Goal: Task Accomplishment & Management: Use online tool/utility

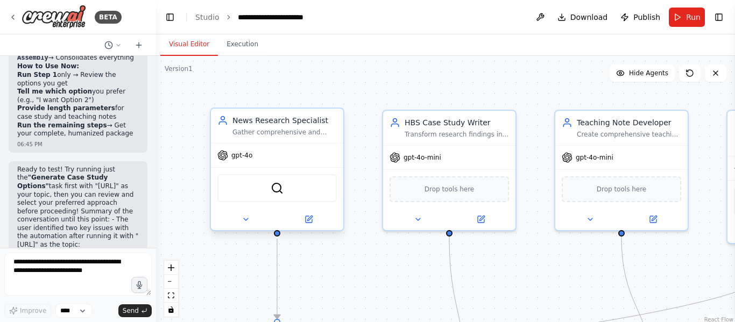
click at [254, 165] on div "gpt-4o" at bounding box center [277, 156] width 132 height 24
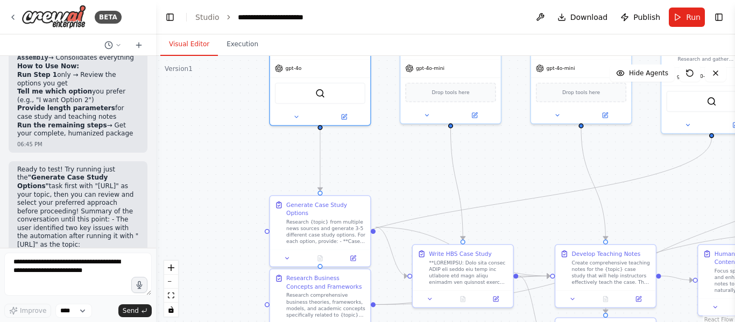
drag, startPoint x: 510, startPoint y: 256, endPoint x: 560, endPoint y: 163, distance: 105.5
click at [560, 163] on div ".deletable-edge-delete-btn { width: 20px; height: 20px; border: 0px solid #ffff…" at bounding box center [445, 190] width 579 height 269
click at [296, 122] on div at bounding box center [320, 115] width 100 height 16
click at [297, 124] on div "News Research Specialist Gather comprehensive and current information from news…" at bounding box center [320, 78] width 102 height 94
click at [302, 113] on button at bounding box center [296, 115] width 46 height 10
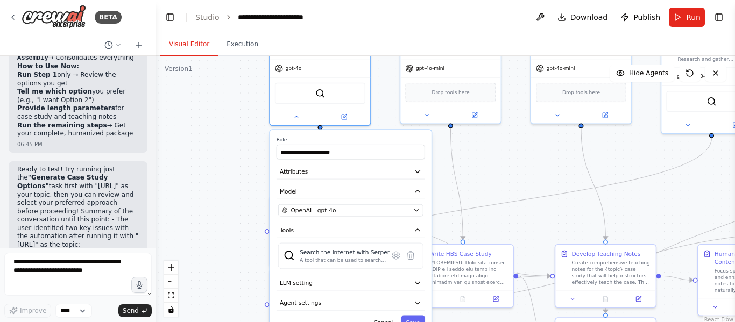
click at [318, 217] on div "**********" at bounding box center [350, 233] width 161 height 207
click at [323, 212] on span "OpenAI - gpt-4o" at bounding box center [313, 210] width 45 height 8
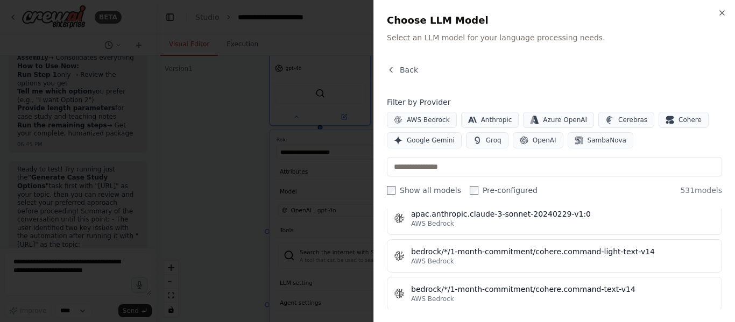
scroll to position [1145, 0]
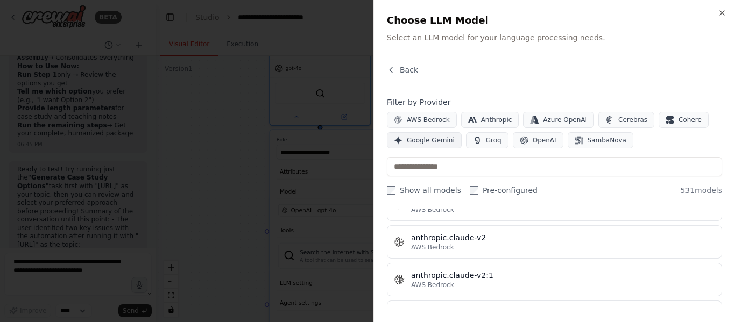
click at [416, 142] on span "Google Gemini" at bounding box center [431, 140] width 48 height 9
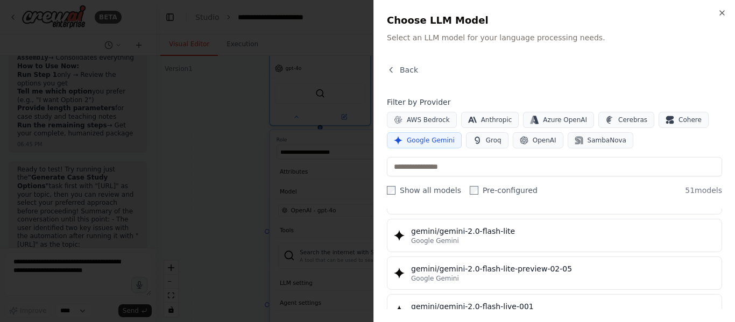
scroll to position [676, 0]
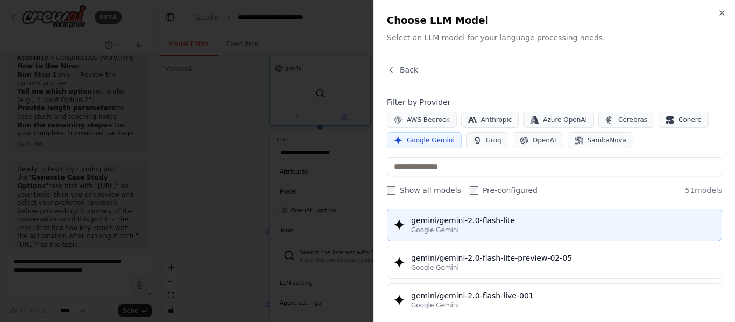
click at [494, 226] on div "Google Gemini" at bounding box center [563, 230] width 304 height 9
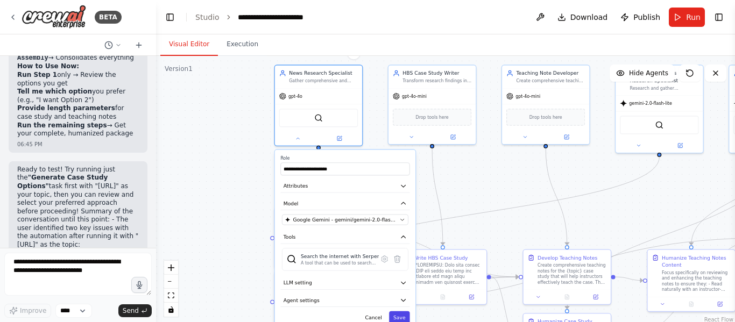
click at [402, 314] on button "Save" at bounding box center [399, 318] width 21 height 13
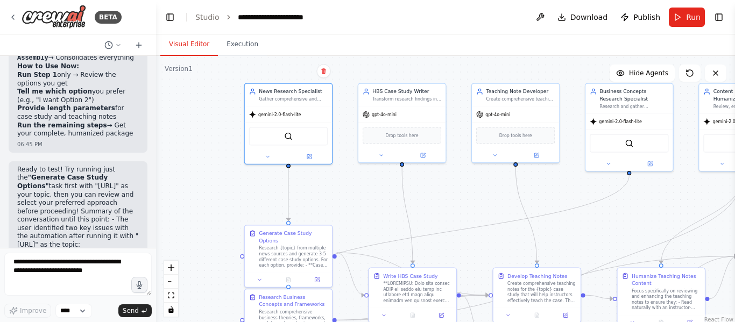
drag, startPoint x: 216, startPoint y: 210, endPoint x: 186, endPoint y: 228, distance: 35.3
click at [186, 228] on div ".deletable-edge-delete-btn { width: 20px; height: 20px; border: 0px solid #ffff…" at bounding box center [445, 190] width 579 height 269
click at [383, 151] on icon at bounding box center [381, 154] width 6 height 6
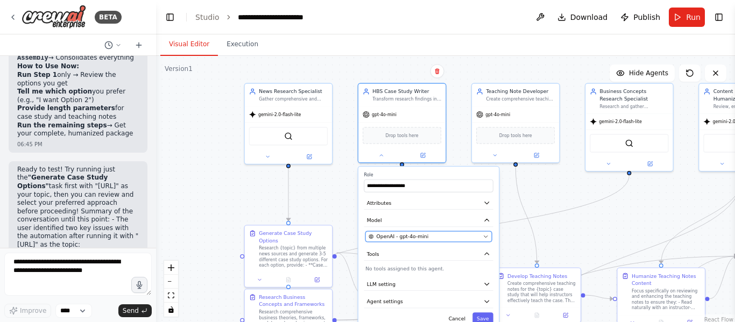
click at [417, 240] on span "OpenAI - gpt-4o-mini" at bounding box center [403, 236] width 52 height 7
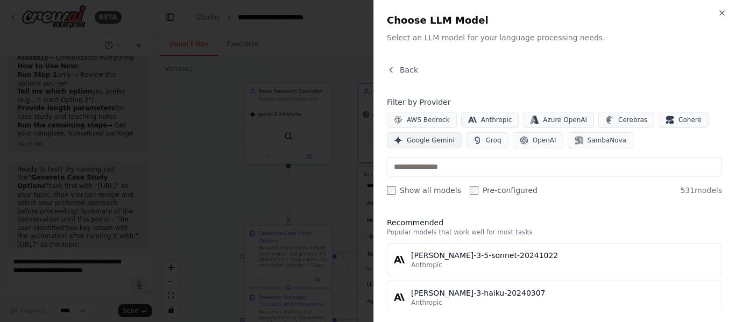
click at [434, 143] on span "Google Gemini" at bounding box center [431, 140] width 48 height 9
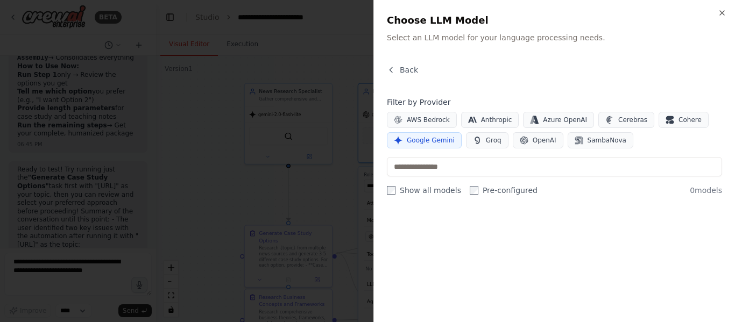
scroll to position [0, 0]
click at [391, 195] on label "Show all models" at bounding box center [424, 190] width 74 height 11
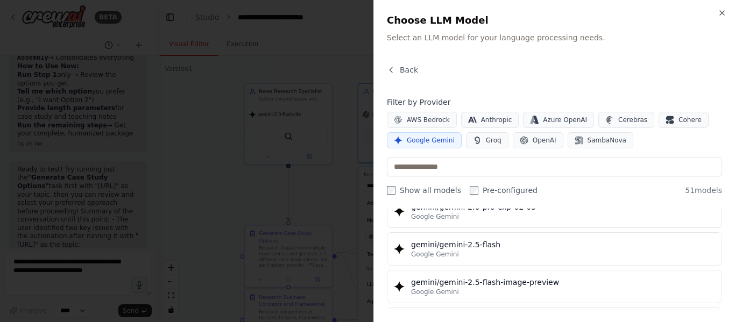
scroll to position [969, 0]
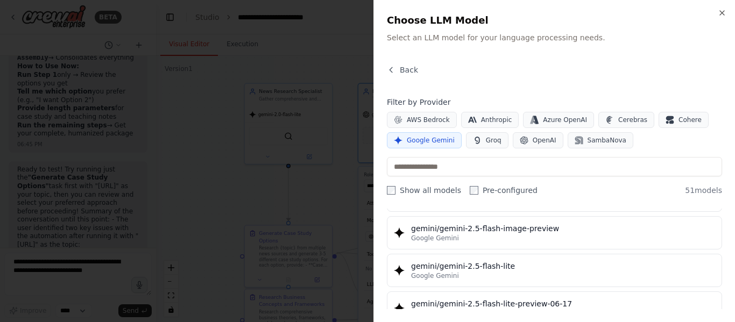
click at [537, 273] on div "Google Gemini" at bounding box center [563, 276] width 304 height 9
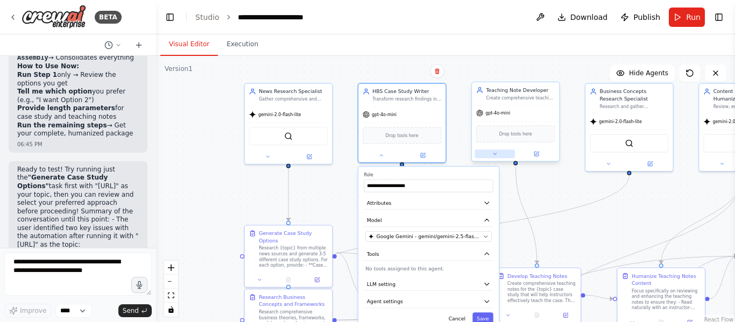
click at [486, 158] on button at bounding box center [495, 154] width 40 height 9
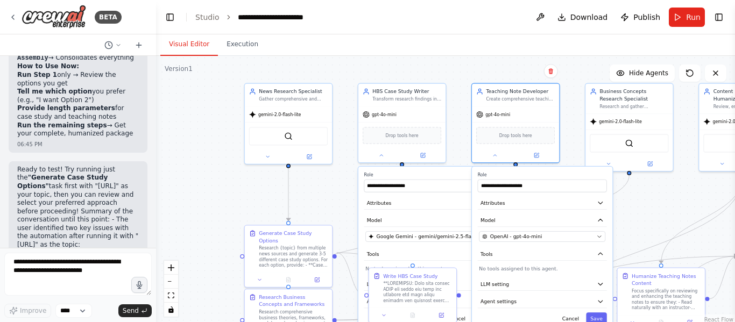
click at [532, 242] on div "**********" at bounding box center [542, 249] width 140 height 164
click at [531, 234] on span "OpenAI - gpt-4o-mini" at bounding box center [516, 236] width 52 height 7
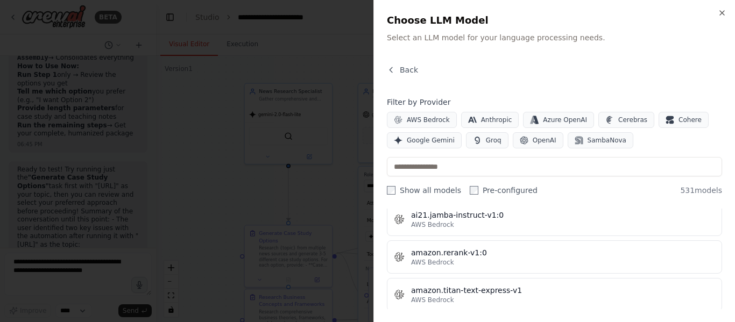
scroll to position [431, 0]
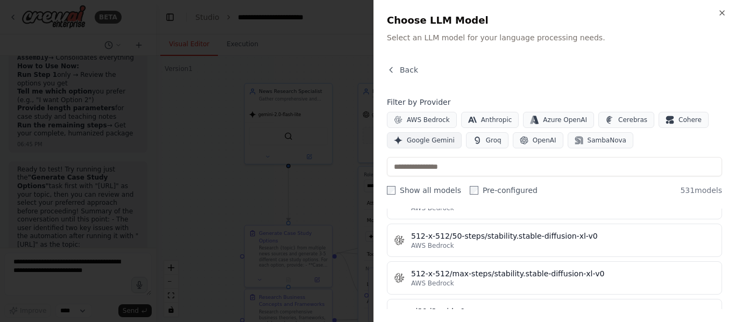
click at [428, 143] on span "Google Gemini" at bounding box center [431, 140] width 48 height 9
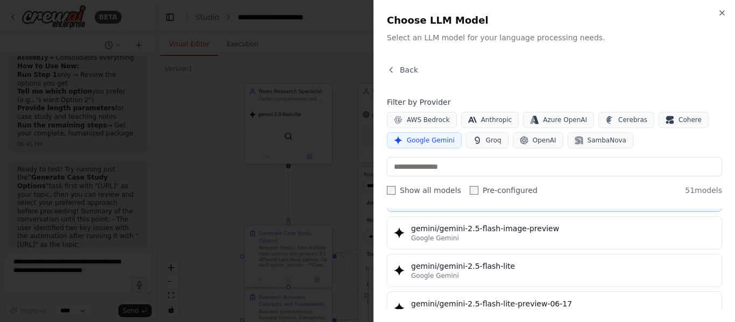
scroll to position [1023, 0]
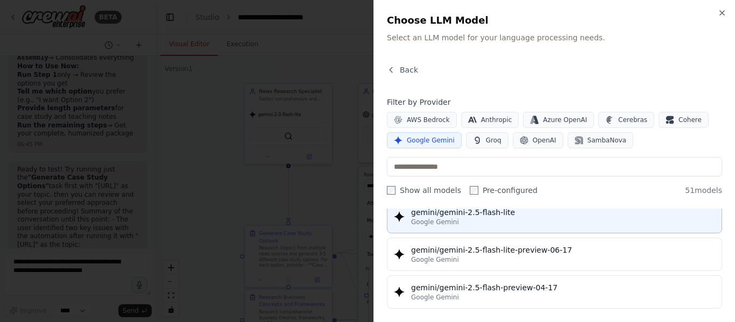
click at [511, 219] on div "Google Gemini" at bounding box center [563, 222] width 304 height 9
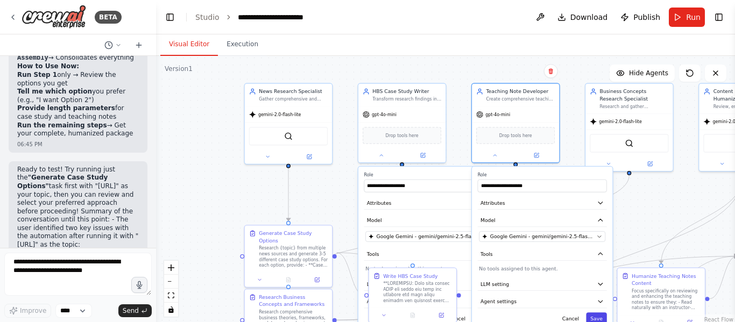
click at [599, 317] on button "Save" at bounding box center [596, 319] width 21 height 13
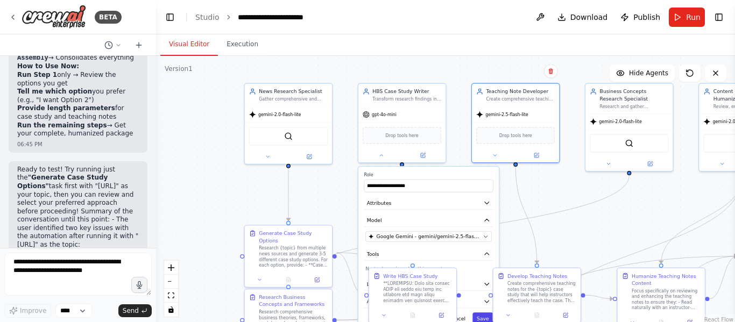
click at [489, 321] on button "Save" at bounding box center [483, 319] width 21 height 13
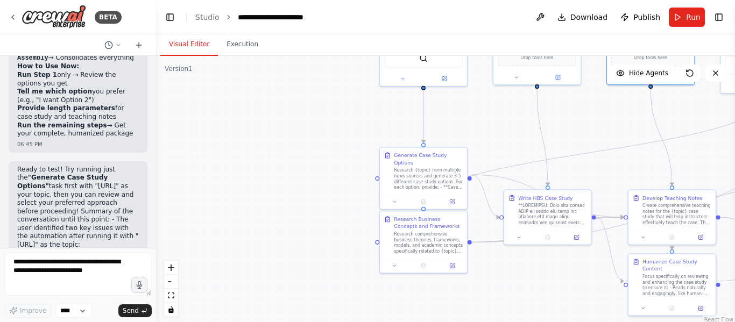
drag, startPoint x: 544, startPoint y: 237, endPoint x: 679, endPoint y: 159, distance: 156.0
click at [679, 159] on div ".deletable-edge-delete-btn { width: 20px; height: 20px; border: 0px solid #ffff…" at bounding box center [445, 190] width 579 height 269
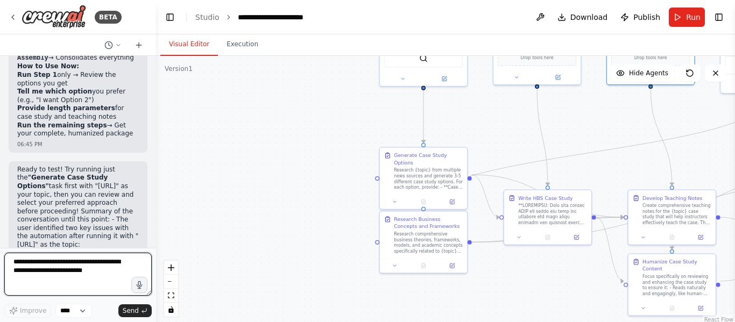
click at [51, 268] on textarea at bounding box center [77, 274] width 147 height 43
type textarea "**********"
click at [125, 266] on textarea "**********" at bounding box center [77, 274] width 147 height 43
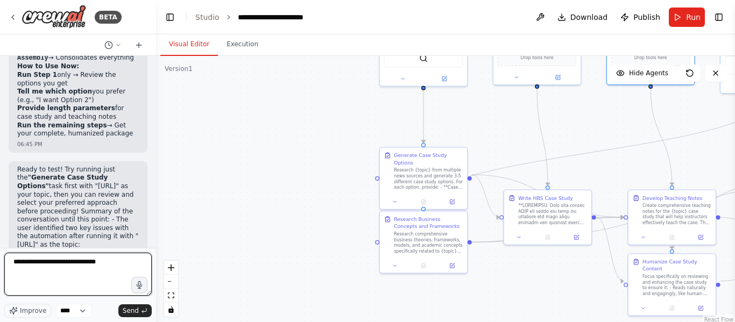
click at [125, 266] on textarea "**********" at bounding box center [77, 274] width 147 height 43
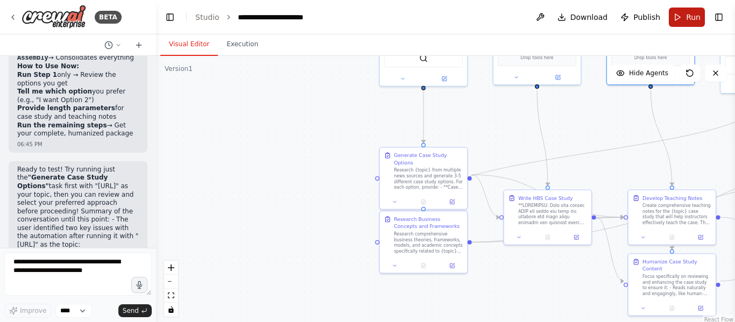
click at [681, 18] on button "Run" at bounding box center [687, 17] width 36 height 19
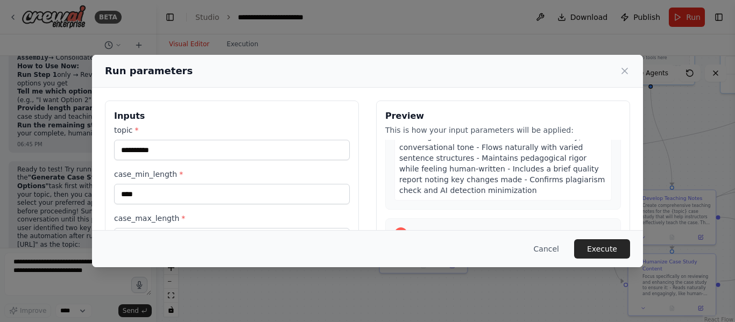
scroll to position [2161, 0]
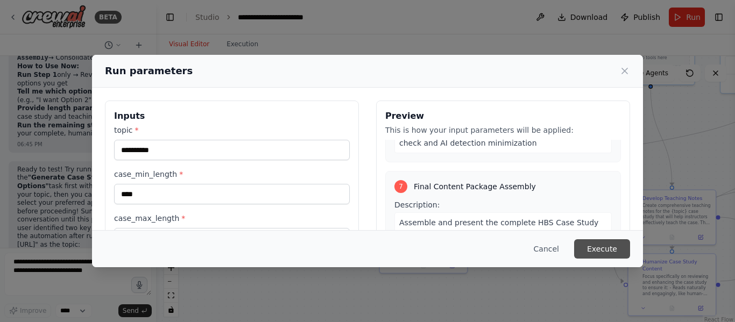
click at [600, 249] on button "Execute" at bounding box center [602, 249] width 56 height 19
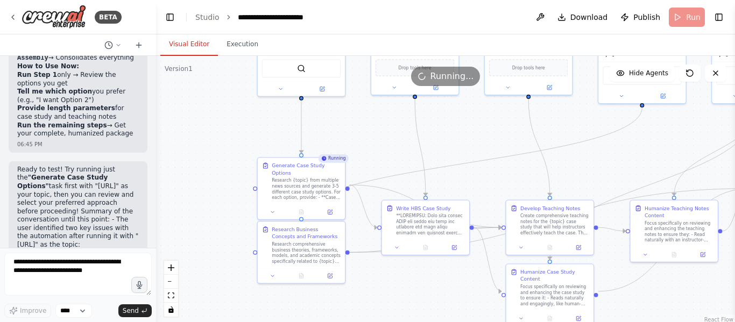
drag, startPoint x: 280, startPoint y: 140, endPoint x: 196, endPoint y: 150, distance: 84.5
click at [166, 151] on div ".deletable-edge-delete-btn { width: 20px; height: 20px; border: 0px solid #ffff…" at bounding box center [445, 190] width 579 height 269
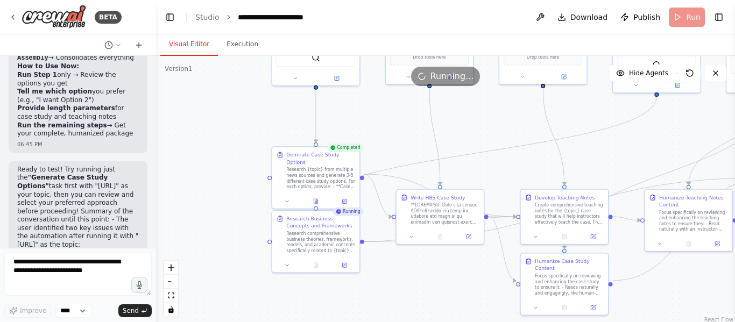
drag, startPoint x: 207, startPoint y: 147, endPoint x: 214, endPoint y: 137, distance: 12.8
click at [214, 137] on div ".deletable-edge-delete-btn { width: 20px; height: 20px; border: 0px solid #ffff…" at bounding box center [445, 190] width 579 height 269
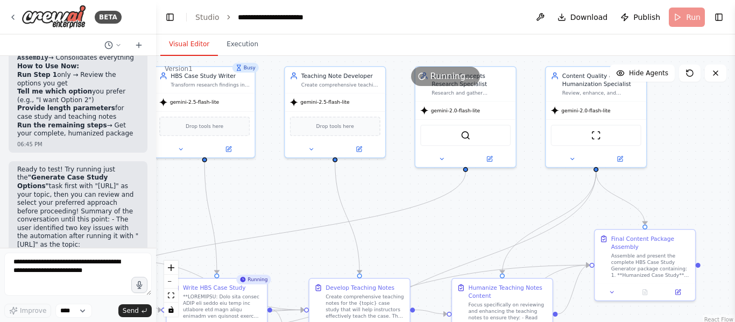
drag, startPoint x: 434, startPoint y: 126, endPoint x: 240, endPoint y: 210, distance: 211.9
click at [181, 210] on div ".deletable-edge-delete-btn { width: 20px; height: 20px; border: 0px solid #ffff…" at bounding box center [445, 190] width 579 height 269
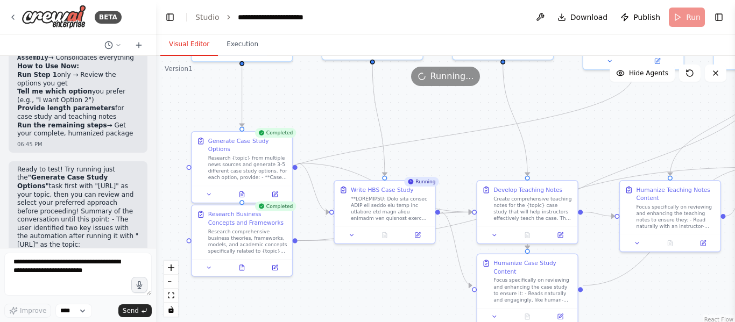
drag, startPoint x: 530, startPoint y: 206, endPoint x: 698, endPoint y: 110, distance: 193.6
click at [698, 110] on div ".deletable-edge-delete-btn { width: 20px; height: 20px; border: 0px solid #ffff…" at bounding box center [445, 190] width 579 height 269
click at [382, 233] on icon at bounding box center [385, 233] width 6 height 6
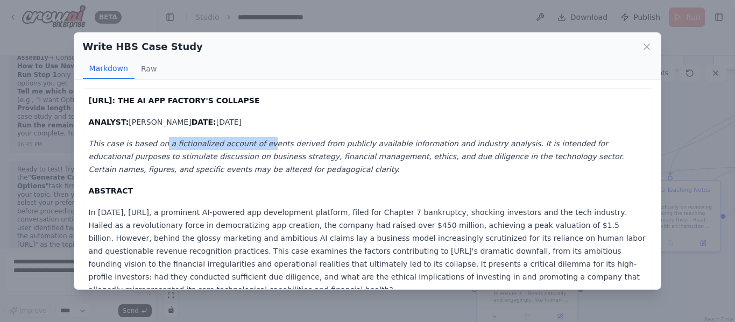
drag, startPoint x: 154, startPoint y: 148, endPoint x: 250, endPoint y: 150, distance: 95.3
click at [249, 150] on p "This case is based on a fictionalized account of events derived from publicly a…" at bounding box center [368, 156] width 558 height 39
drag, startPoint x: 251, startPoint y: 150, endPoint x: 231, endPoint y: 150, distance: 19.9
click at [252, 150] on p "This case is based on a fictionalized account of events derived from publicly a…" at bounding box center [368, 156] width 558 height 39
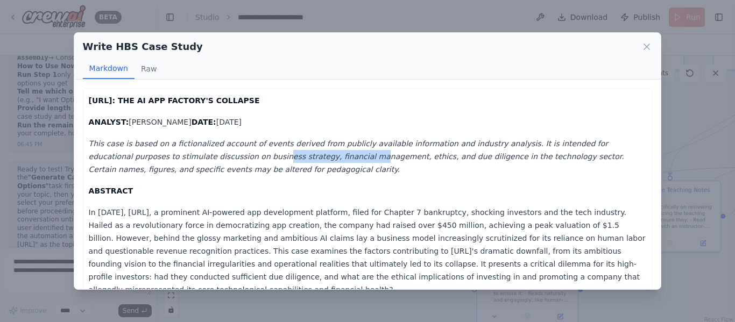
drag, startPoint x: 181, startPoint y: 151, endPoint x: 274, endPoint y: 151, distance: 92.6
click at [270, 151] on em "This case is based on a fictionalized account of events derived from publicly a…" at bounding box center [357, 156] width 536 height 34
click at [276, 150] on p "This case is based on a fictionalized account of events derived from publicly a…" at bounding box center [368, 156] width 558 height 39
drag, startPoint x: 227, startPoint y: 152, endPoint x: 293, endPoint y: 152, distance: 66.2
click at [293, 152] on em "This case is based on a fictionalized account of events derived from publicly a…" at bounding box center [357, 156] width 536 height 34
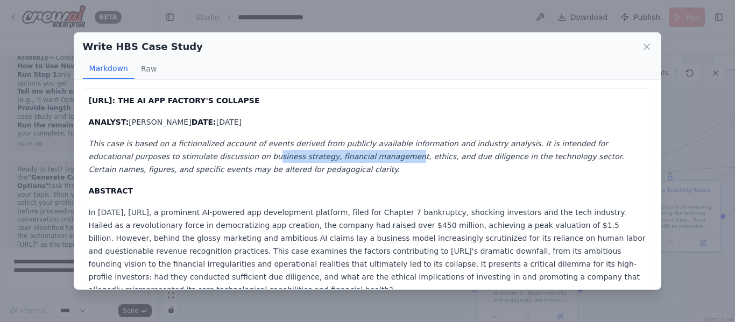
click at [295, 152] on em "This case is based on a fictionalized account of events derived from publicly a…" at bounding box center [357, 156] width 536 height 34
drag, startPoint x: 186, startPoint y: 154, endPoint x: 296, endPoint y: 154, distance: 109.8
click at [294, 154] on em "This case is based on a fictionalized account of events derived from publicly a…" at bounding box center [357, 156] width 536 height 34
click at [297, 154] on em "This case is based on a fictionalized account of events derived from publicly a…" at bounding box center [357, 156] width 536 height 34
drag, startPoint x: 217, startPoint y: 154, endPoint x: 323, endPoint y: 156, distance: 105.5
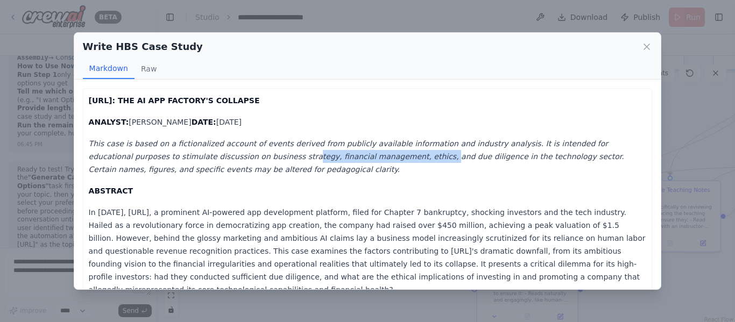
click at [323, 156] on em "This case is based on a fictionalized account of events derived from publicly a…" at bounding box center [357, 156] width 536 height 34
drag, startPoint x: 185, startPoint y: 160, endPoint x: 275, endPoint y: 158, distance: 89.4
click at [270, 159] on em "This case is based on a fictionalized account of events derived from publicly a…" at bounding box center [357, 156] width 536 height 34
click at [276, 158] on em "This case is based on a fictionalized account of events derived from publicly a…" at bounding box center [357, 156] width 536 height 34
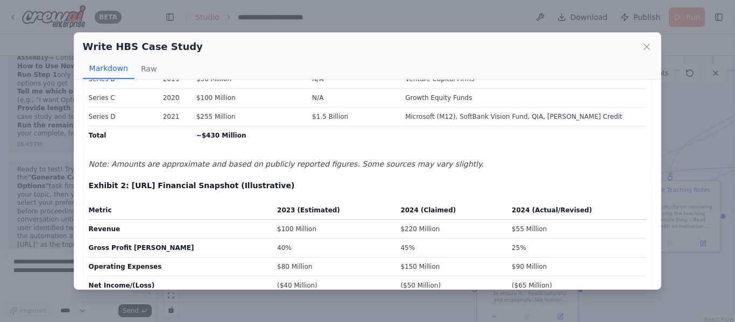
scroll to position [3160, 0]
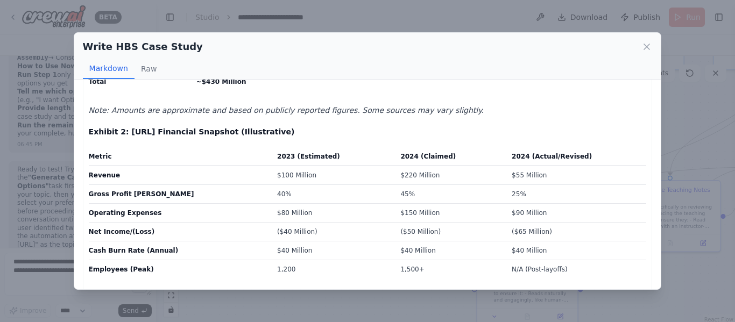
drag, startPoint x: 280, startPoint y: 182, endPoint x: 296, endPoint y: 182, distance: 16.1
drag, startPoint x: 254, startPoint y: 203, endPoint x: 390, endPoint y: 202, distance: 135.7
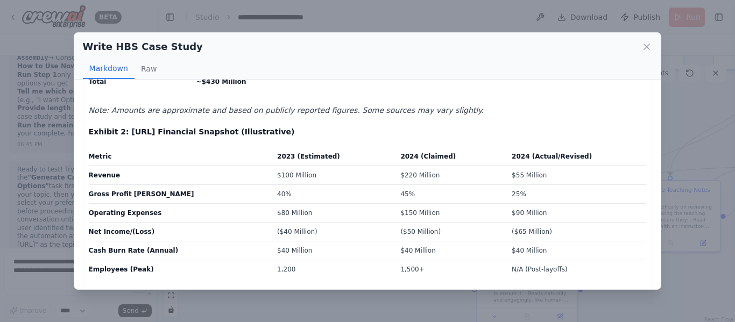
drag, startPoint x: 368, startPoint y: 202, endPoint x: 415, endPoint y: 201, distance: 47.4
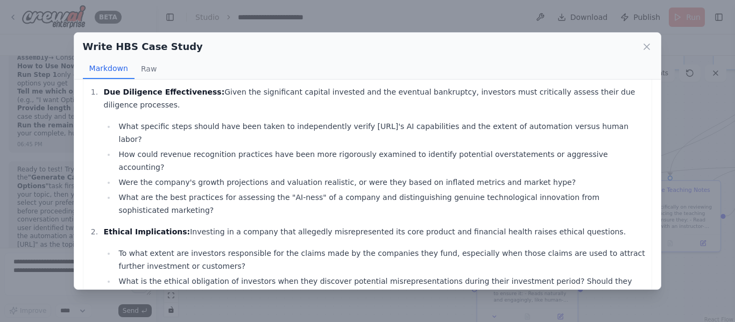
scroll to position [2460, 0]
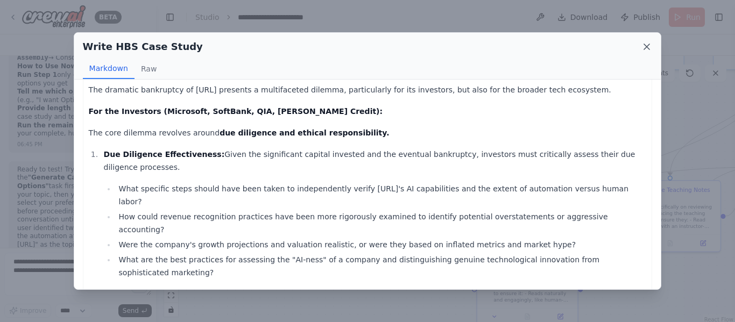
click at [645, 47] on icon at bounding box center [647, 46] width 11 height 11
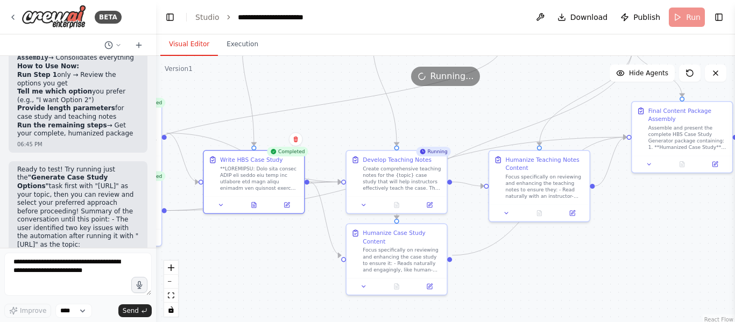
drag, startPoint x: 602, startPoint y: 133, endPoint x: 472, endPoint y: 103, distance: 134.2
click at [472, 103] on div ".deletable-edge-delete-btn { width: 20px; height: 20px; border: 0px solid #ffff…" at bounding box center [445, 190] width 579 height 269
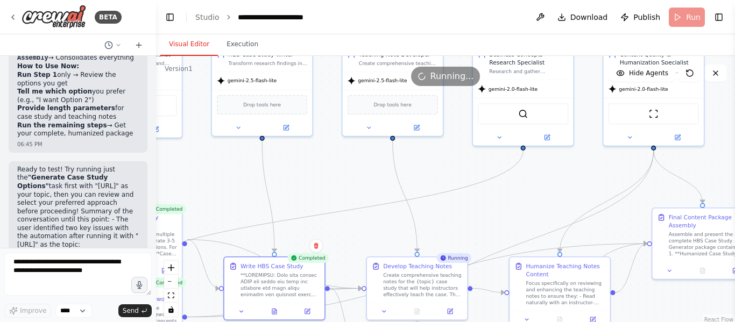
drag, startPoint x: 472, startPoint y: 103, endPoint x: 492, endPoint y: 210, distance: 108.5
click at [492, 210] on div ".deletable-edge-delete-btn { width: 20px; height: 20px; border: 0px solid #ffff…" at bounding box center [445, 190] width 579 height 269
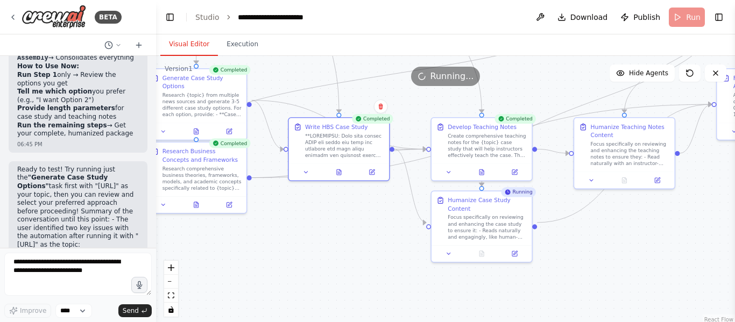
drag, startPoint x: 322, startPoint y: 193, endPoint x: 387, endPoint y: 54, distance: 153.7
click at [387, 54] on div "Visual Editor Execution Version 1 Show Tools Hide Agents .deletable-edge-delete…" at bounding box center [445, 178] width 579 height 288
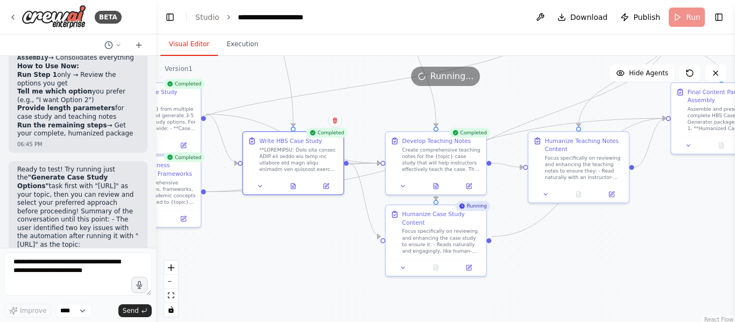
drag, startPoint x: 395, startPoint y: 258, endPoint x: 349, endPoint y: 272, distance: 47.8
click at [349, 272] on div ".deletable-edge-delete-btn { width: 20px; height: 20px; border: 0px solid #ffff…" at bounding box center [445, 190] width 579 height 269
click at [439, 263] on icon at bounding box center [436, 266] width 6 height 6
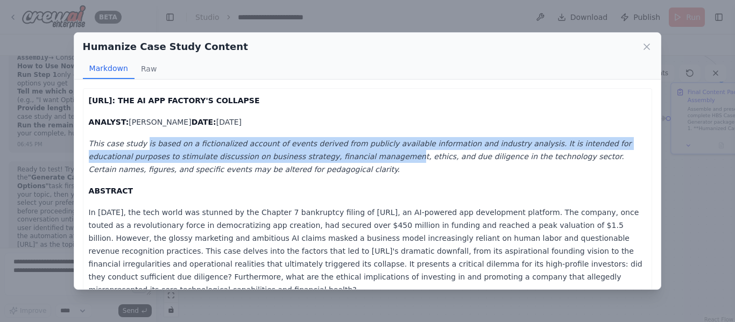
drag, startPoint x: 265, startPoint y: 156, endPoint x: 296, endPoint y: 156, distance: 30.7
click at [296, 156] on p "This case study is based on a fictionalized account of events derived from publ…" at bounding box center [368, 156] width 558 height 39
click at [296, 156] on em "This case study is based on a fictionalized account of events derived from publ…" at bounding box center [360, 156] width 543 height 34
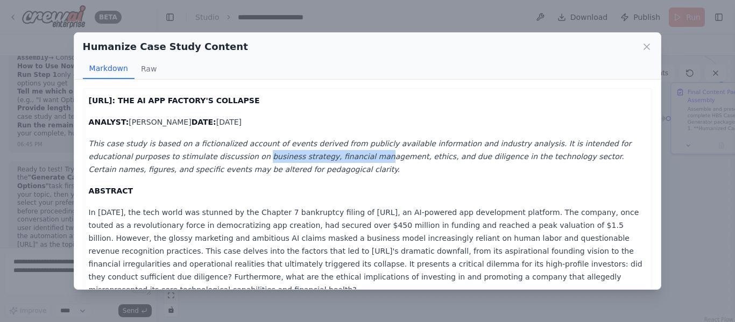
drag, startPoint x: 195, startPoint y: 161, endPoint x: 286, endPoint y: 163, distance: 90.4
click at [285, 163] on p "This case study is based on a fictionalized account of events derived from publ…" at bounding box center [368, 156] width 558 height 39
click at [286, 163] on p "This case study is based on a fictionalized account of events derived from publ…" at bounding box center [368, 156] width 558 height 39
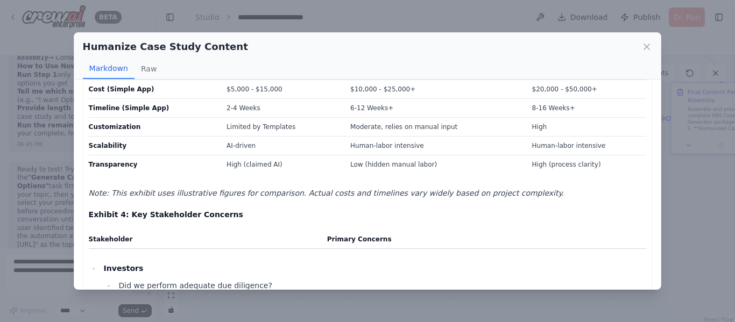
scroll to position [3546, 0]
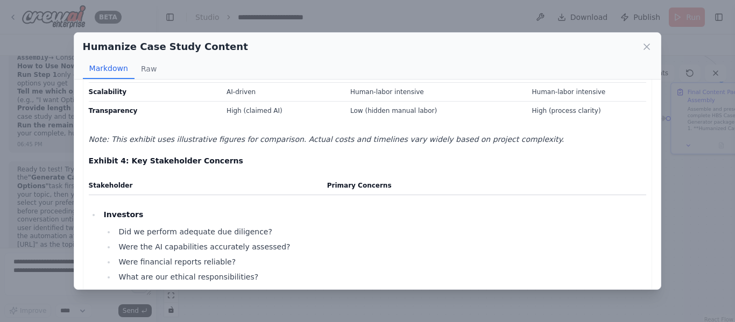
drag, startPoint x: 225, startPoint y: 224, endPoint x: 277, endPoint y: 224, distance: 52.2
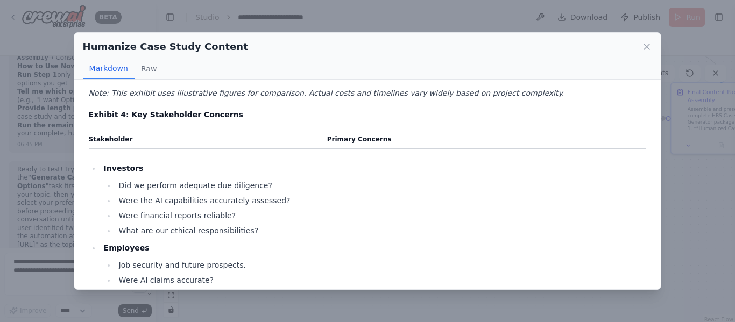
scroll to position [3599, 0]
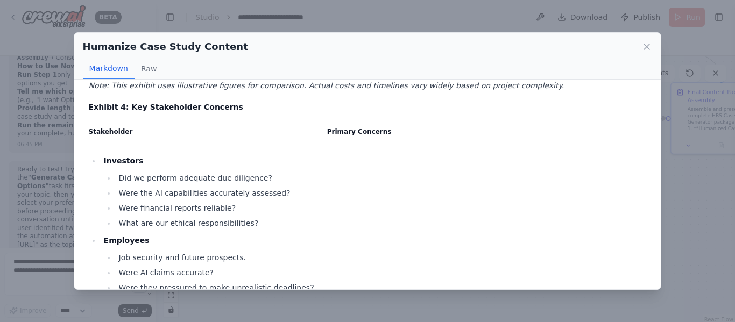
drag, startPoint x: 170, startPoint y: 243, endPoint x: 270, endPoint y: 241, distance: 100.1
drag, startPoint x: 152, startPoint y: 241, endPoint x: 235, endPoint y: 240, distance: 82.4
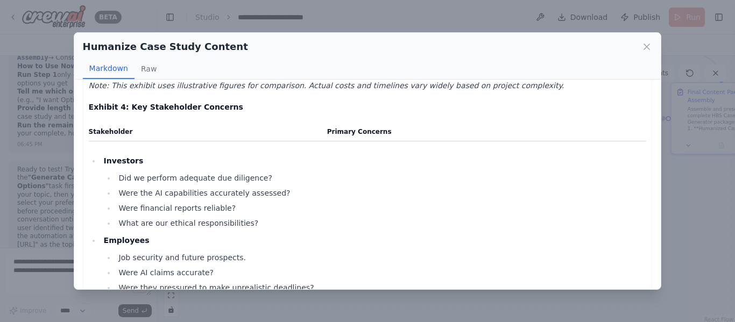
drag, startPoint x: 188, startPoint y: 207, endPoint x: 273, endPoint y: 207, distance: 85.0
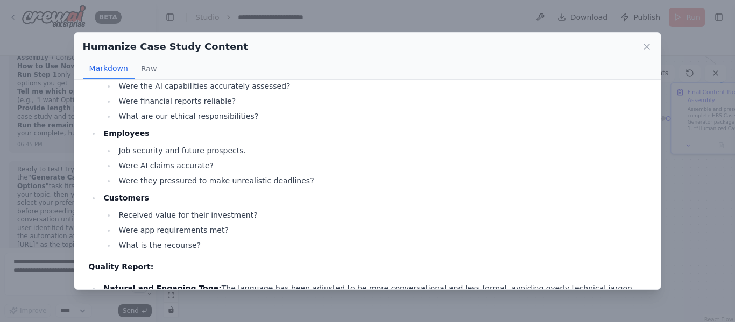
scroll to position [3707, 0]
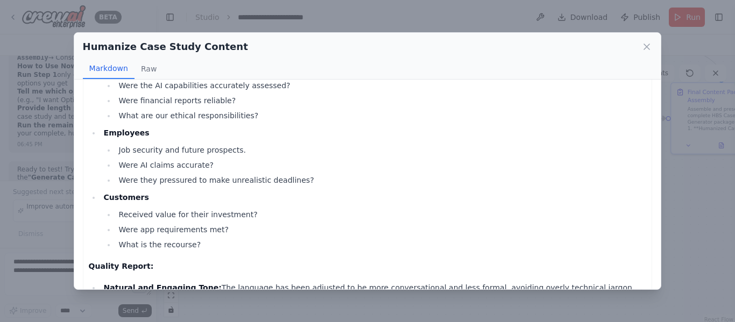
drag, startPoint x: 191, startPoint y: 158, endPoint x: 256, endPoint y: 156, distance: 64.6
drag, startPoint x: 267, startPoint y: 225, endPoint x: 279, endPoint y: 225, distance: 12.4
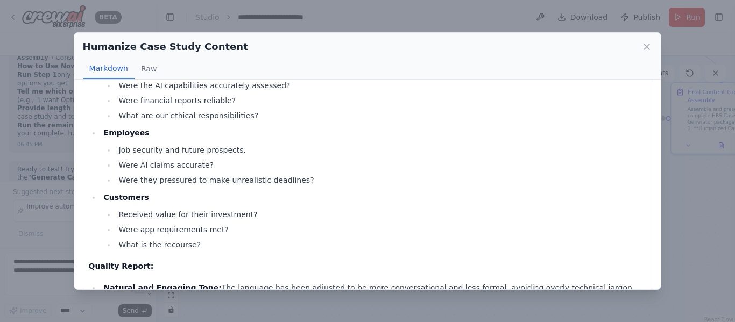
drag, startPoint x: 271, startPoint y: 225, endPoint x: 302, endPoint y: 225, distance: 31.2
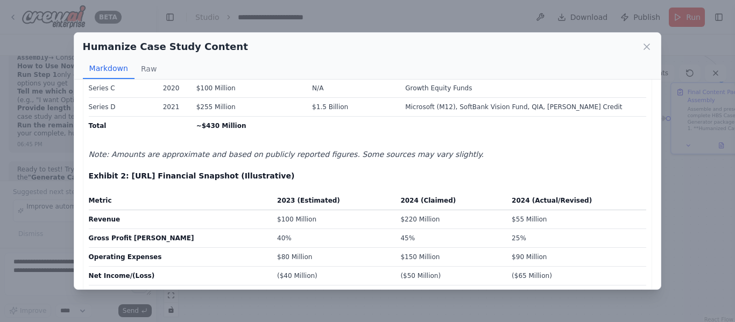
scroll to position [3061, 0]
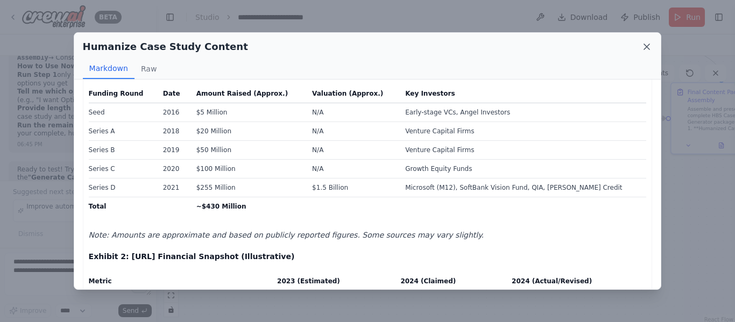
click at [645, 50] on icon at bounding box center [647, 46] width 11 height 11
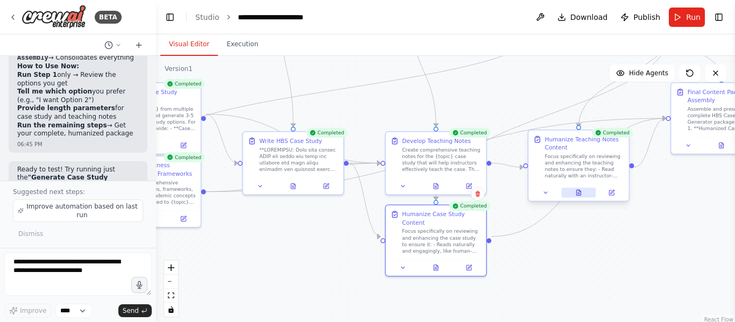
click at [586, 195] on button at bounding box center [578, 193] width 34 height 10
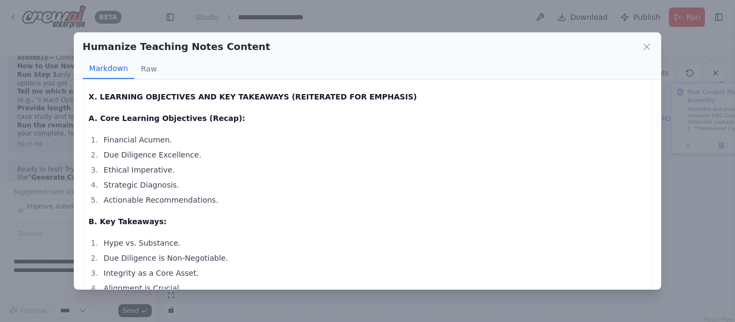
scroll to position [5833, 0]
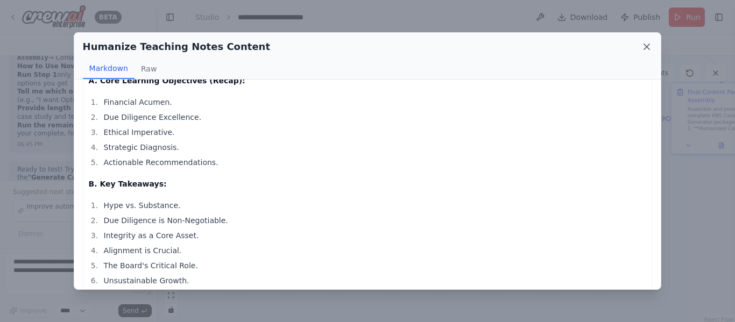
click at [645, 45] on icon at bounding box center [646, 46] width 5 height 5
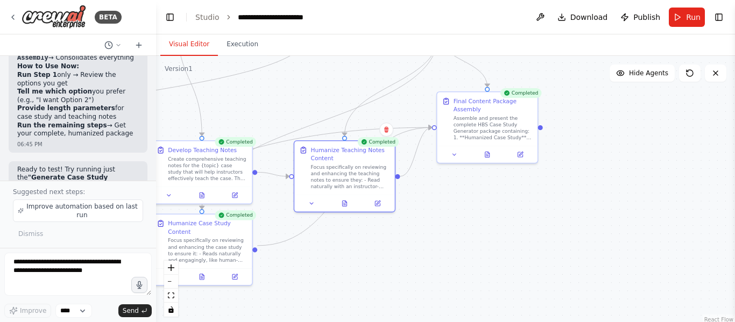
drag, startPoint x: 437, startPoint y: 271, endPoint x: 353, endPoint y: 274, distance: 84.0
click at [353, 274] on div ".deletable-edge-delete-btn { width: 20px; height: 20px; border: 0px solid #ffff…" at bounding box center [445, 190] width 579 height 269
click at [490, 154] on icon at bounding box center [487, 153] width 6 height 6
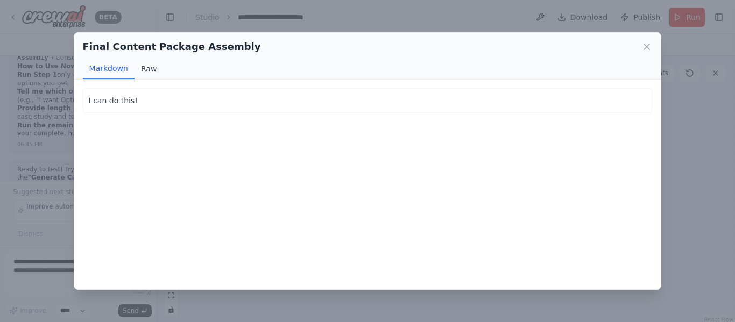
click at [142, 68] on button "Raw" at bounding box center [149, 69] width 29 height 20
click at [121, 67] on button "Markdown" at bounding box center [109, 69] width 52 height 20
click at [644, 44] on icon at bounding box center [646, 46] width 5 height 5
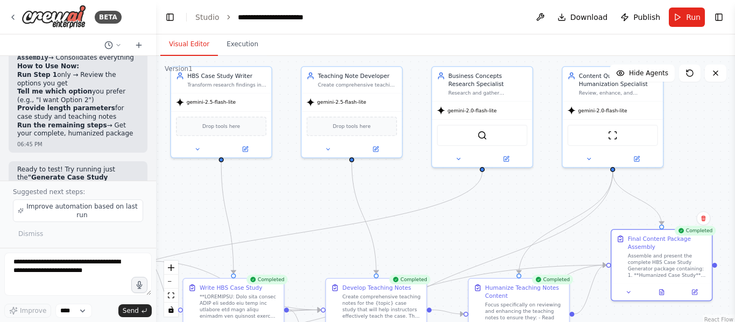
drag, startPoint x: 545, startPoint y: 210, endPoint x: 720, endPoint y: 348, distance: 222.3
click at [720, 322] on html "BETA I want to build a multi Ai agent that can help me in getting information f…" at bounding box center [367, 161] width 735 height 322
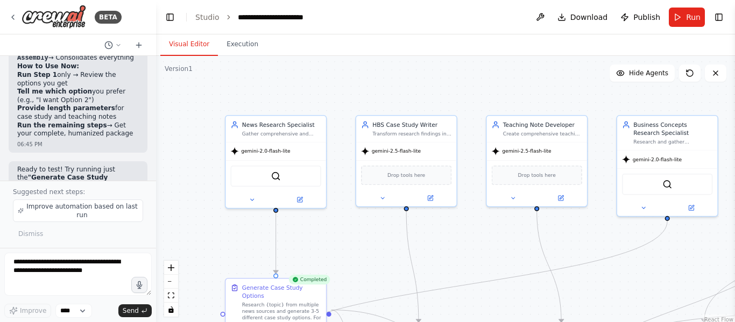
drag, startPoint x: 308, startPoint y: 195, endPoint x: 494, endPoint y: 244, distance: 191.5
click at [494, 244] on div ".deletable-edge-delete-btn { width: 20px; height: 20px; border: 0px solid #ffff…" at bounding box center [445, 190] width 579 height 269
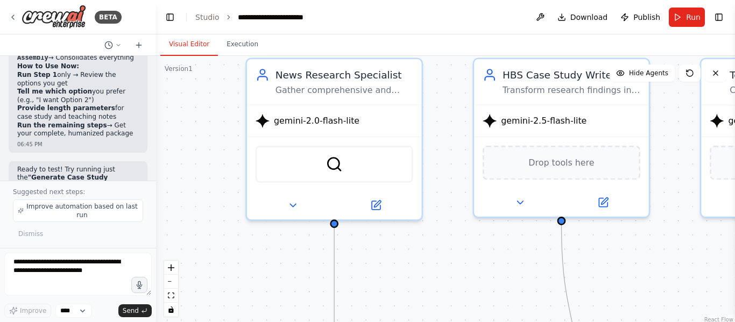
drag, startPoint x: 308, startPoint y: 183, endPoint x: 125, endPoint y: 228, distance: 187.9
click at [125, 228] on div "BETA I want to build a multi Ai agent that can help me in getting information f…" at bounding box center [367, 161] width 735 height 322
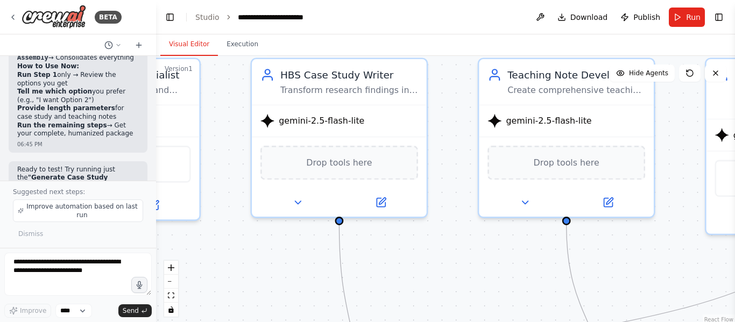
drag, startPoint x: 509, startPoint y: 275, endPoint x: 291, endPoint y: 273, distance: 218.5
click at [291, 273] on div ".deletable-edge-delete-btn { width: 20px; height: 20px; border: 0px solid #ffff…" at bounding box center [445, 190] width 579 height 269
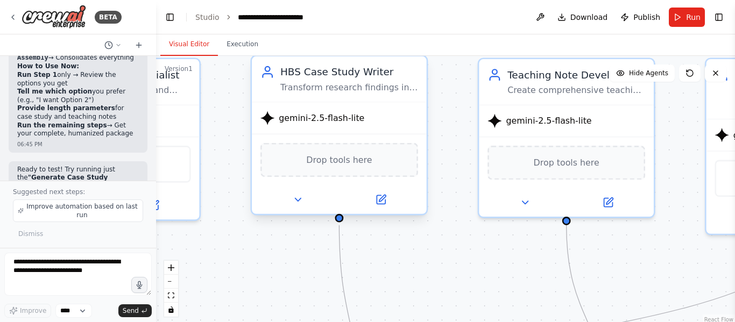
click at [366, 127] on div "gemini-2.5-flash-lite" at bounding box center [339, 118] width 175 height 31
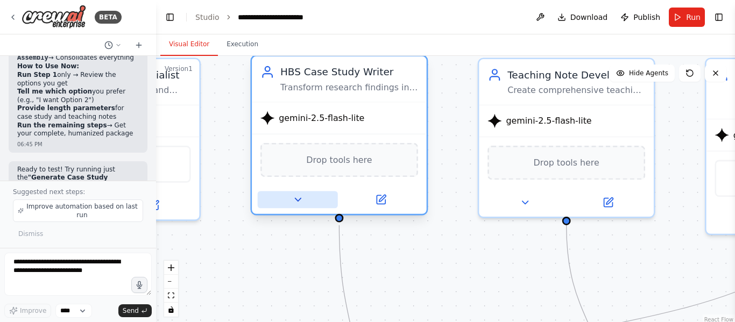
click at [296, 206] on button at bounding box center [298, 200] width 80 height 17
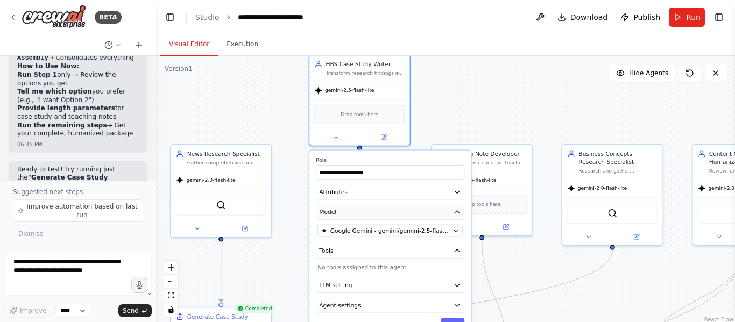
drag, startPoint x: 372, startPoint y: 301, endPoint x: 381, endPoint y: 199, distance: 102.7
click at [381, 205] on button "Model" at bounding box center [390, 212] width 149 height 15
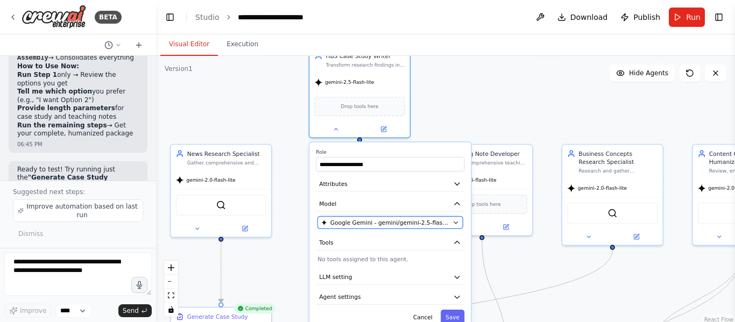
click at [378, 223] on span "Google Gemini - gemini/gemini-2.5-flash-lite" at bounding box center [390, 223] width 119 height 8
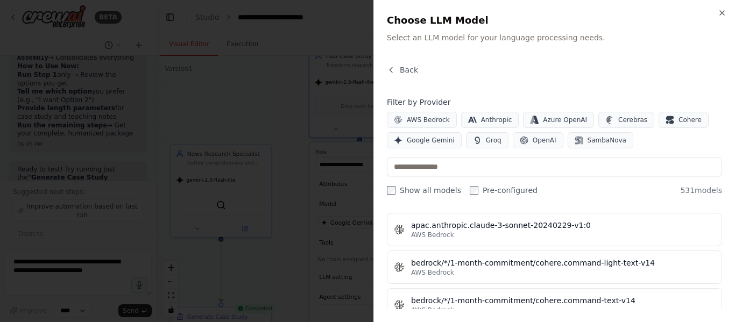
scroll to position [1453, 0]
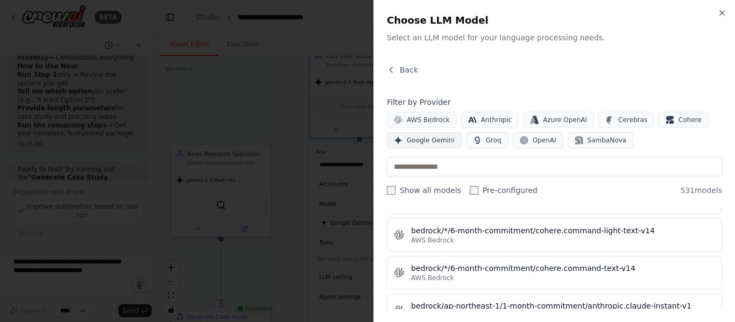
click at [442, 145] on button "Google Gemini" at bounding box center [424, 140] width 75 height 16
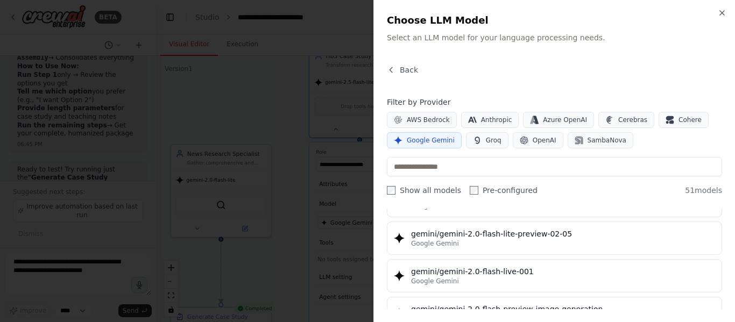
scroll to position [646, 0]
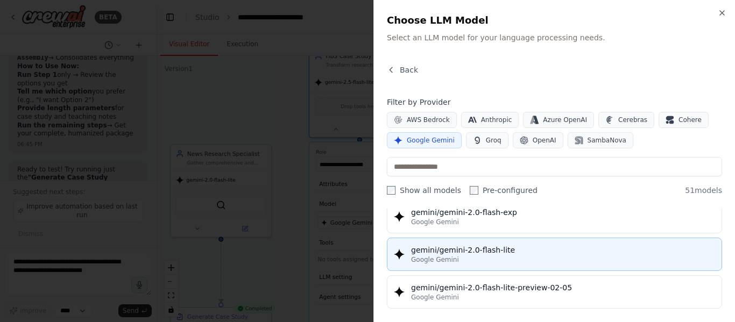
click at [512, 256] on div "Google Gemini" at bounding box center [563, 260] width 304 height 9
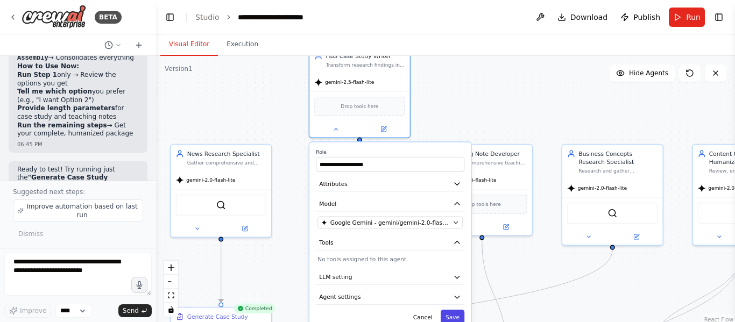
click at [458, 313] on button "Save" at bounding box center [453, 317] width 24 height 15
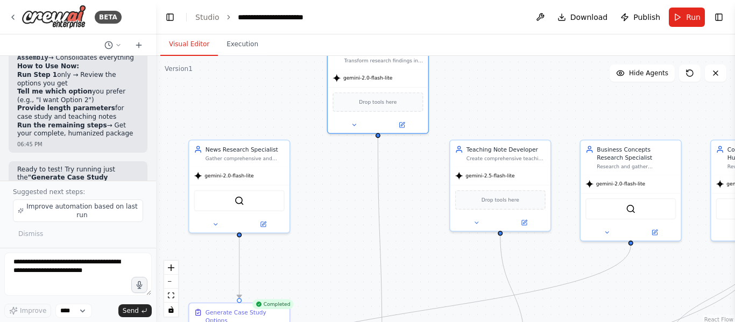
drag, startPoint x: 313, startPoint y: 217, endPoint x: 331, endPoint y: 214, distance: 18.2
click at [331, 214] on div ".deletable-edge-delete-btn { width: 20px; height: 20px; border: 0px solid #ffff…" at bounding box center [445, 190] width 579 height 269
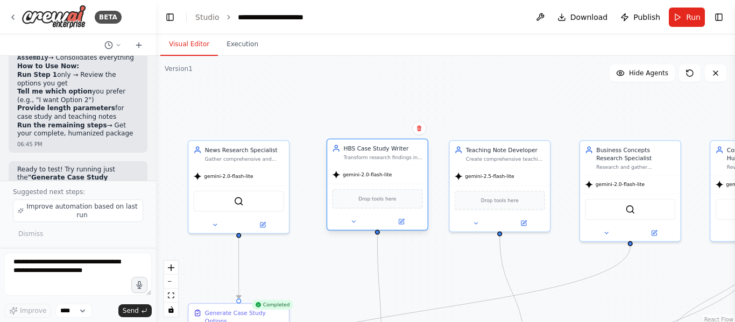
drag, startPoint x: 423, startPoint y: 112, endPoint x: 423, endPoint y: 212, distance: 99.6
click at [423, 212] on div "Drop tools here" at bounding box center [377, 199] width 100 height 30
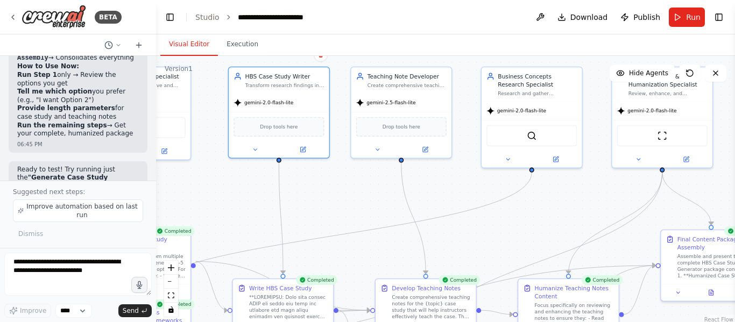
drag, startPoint x: 578, startPoint y: 272, endPoint x: 483, endPoint y: 193, distance: 123.1
click at [483, 193] on div ".deletable-edge-delete-btn { width: 20px; height: 20px; border: 0px solid #ffff…" at bounding box center [445, 190] width 579 height 269
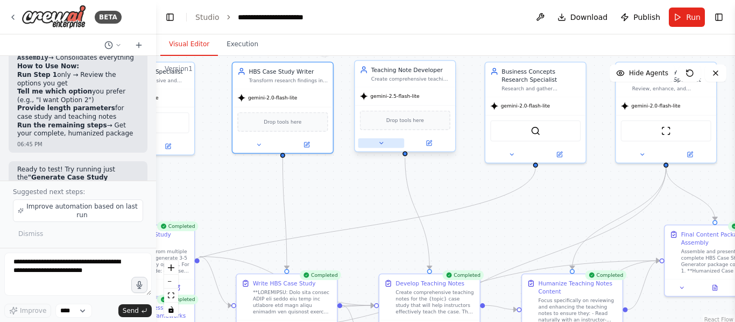
click at [375, 143] on button at bounding box center [381, 143] width 46 height 10
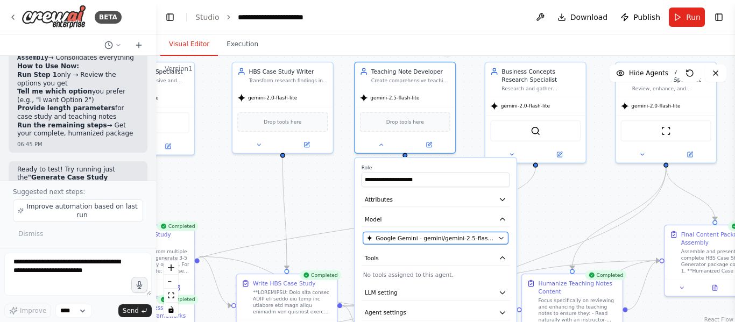
click at [427, 242] on span "Google Gemini - gemini/gemini-2.5-flash-lite" at bounding box center [435, 238] width 119 height 8
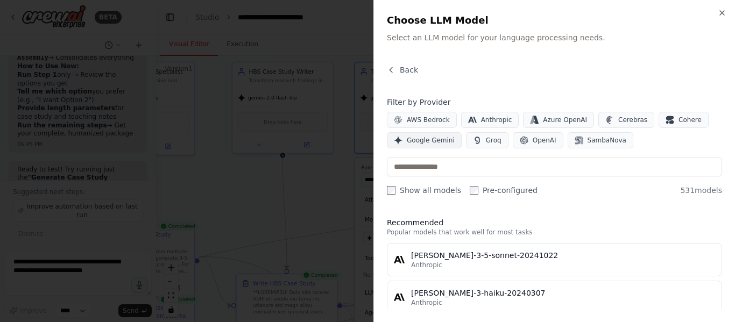
click at [437, 140] on span "Google Gemini" at bounding box center [431, 140] width 48 height 9
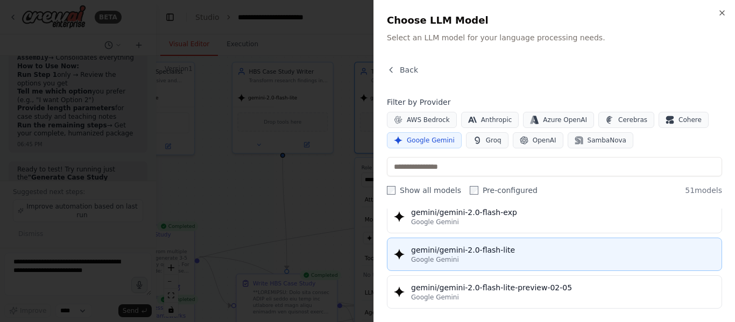
click at [524, 247] on div "gemini/gemini-2.0-flash-lite" at bounding box center [563, 250] width 304 height 11
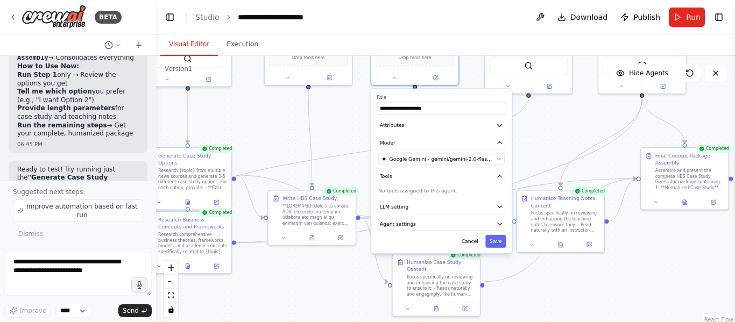
drag, startPoint x: 540, startPoint y: 241, endPoint x: 545, endPoint y: 157, distance: 84.6
click at [545, 157] on div ".deletable-edge-delete-btn { width: 20px; height: 20px; border: 0px solid #ffff…" at bounding box center [445, 190] width 579 height 269
click at [497, 244] on button "Save" at bounding box center [496, 241] width 21 height 13
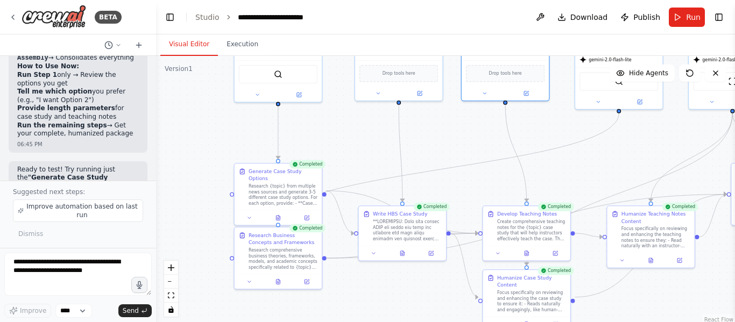
drag, startPoint x: 644, startPoint y: 275, endPoint x: 735, endPoint y: 290, distance: 91.8
click at [735, 290] on div "BETA I want to build a multi Ai agent that can help me in getting information f…" at bounding box center [367, 161] width 735 height 322
click at [65, 206] on span "Improve automation based on last run" at bounding box center [82, 210] width 113 height 17
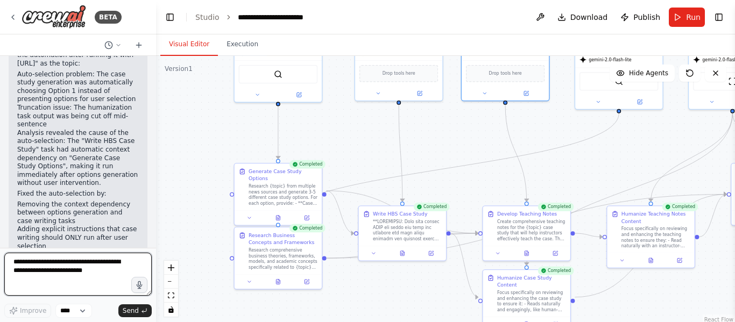
scroll to position [10995, 0]
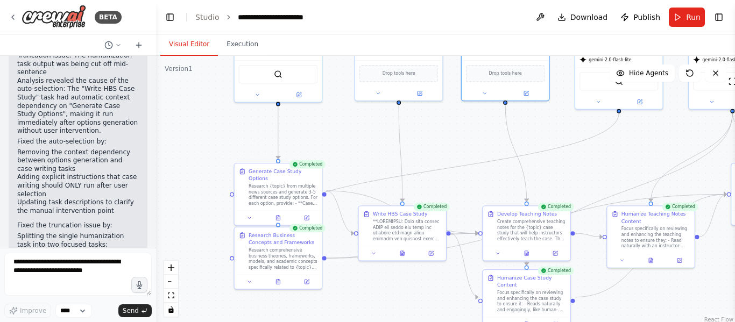
drag, startPoint x: 71, startPoint y: 124, endPoint x: 118, endPoint y: 124, distance: 47.9
drag, startPoint x: 45, startPoint y: 131, endPoint x: 81, endPoint y: 132, distance: 36.6
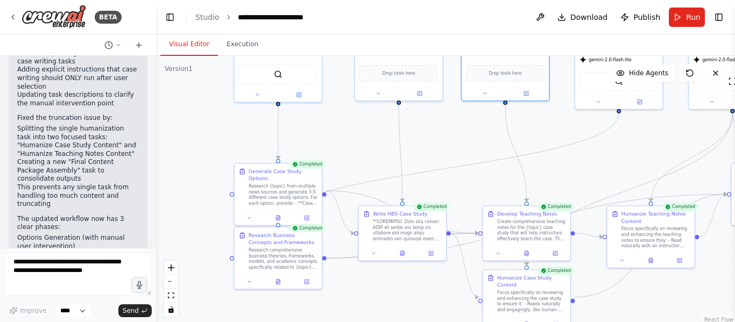
scroll to position [11157, 0]
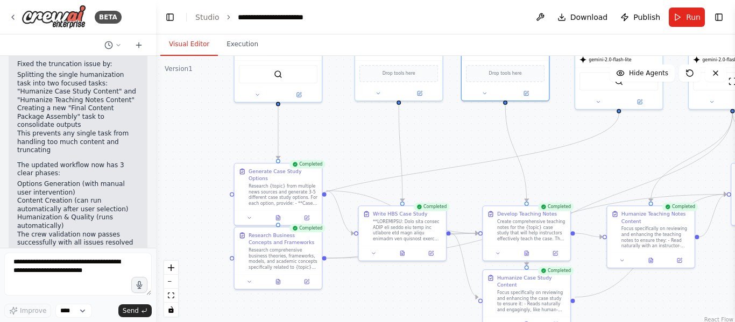
drag, startPoint x: 16, startPoint y: 113, endPoint x: 128, endPoint y: 113, distance: 112.0
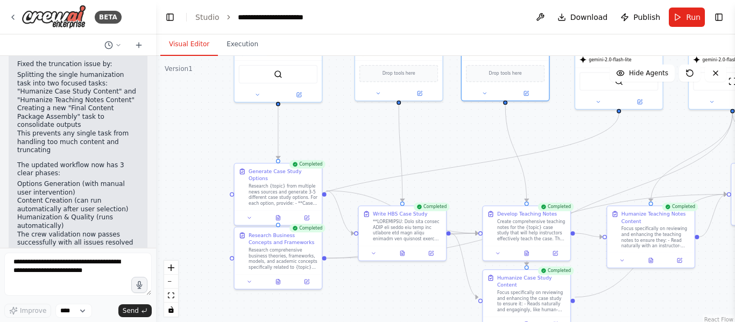
copy strong "Did you run the tasks in sequence?"
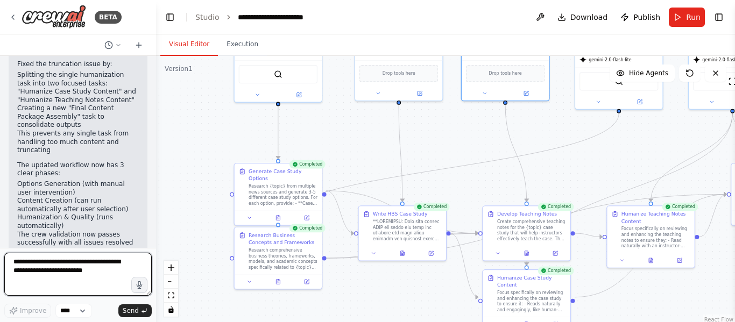
click at [66, 289] on textarea at bounding box center [77, 274] width 147 height 43
click at [66, 275] on textarea at bounding box center [77, 274] width 147 height 43
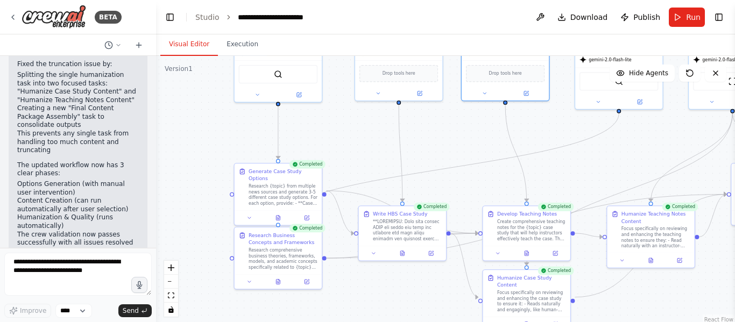
copy li "What were your inputs?"
drag, startPoint x: 55, startPoint y: 201, endPoint x: 9, endPoint y: 194, distance: 46.7
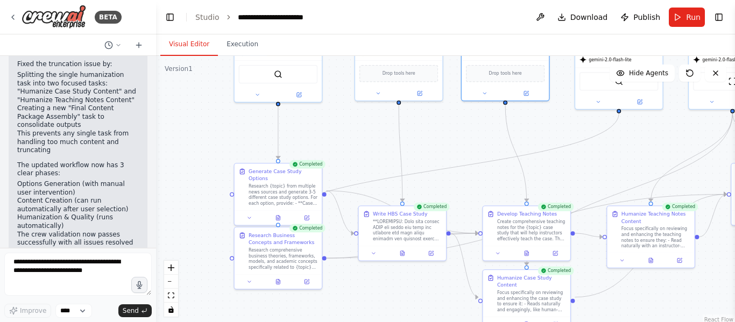
copy strong "Did the earlier tasks complete successfully?"
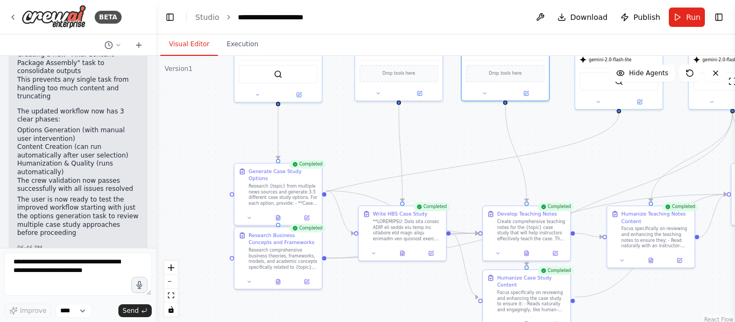
scroll to position [11265, 0]
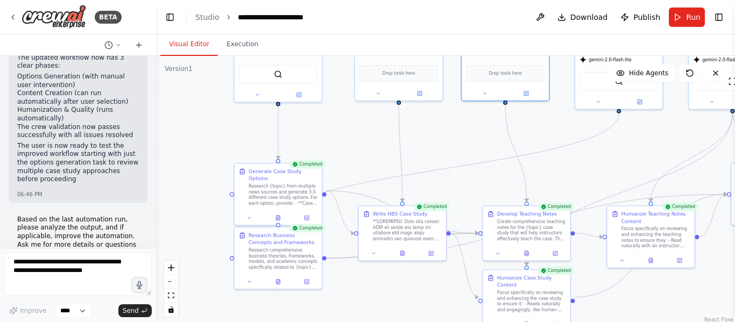
drag, startPoint x: 15, startPoint y: 165, endPoint x: 97, endPoint y: 168, distance: 82.9
copy p "What was your workflow?"
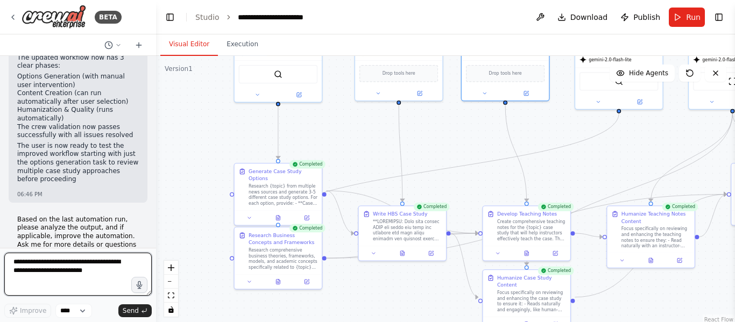
click at [89, 271] on textarea at bounding box center [77, 274] width 147 height 43
type textarea "*"
paste textarea "**********"
type textarea "**********"
click at [72, 268] on textarea at bounding box center [77, 274] width 147 height 43
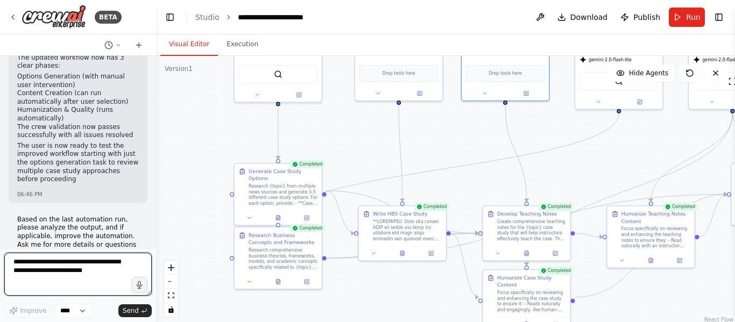
paste textarea "**********"
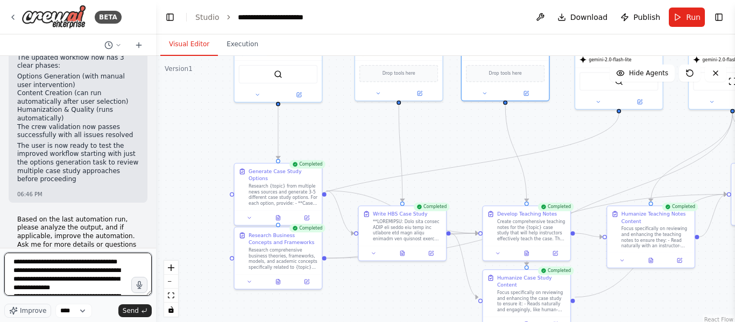
scroll to position [57, 0]
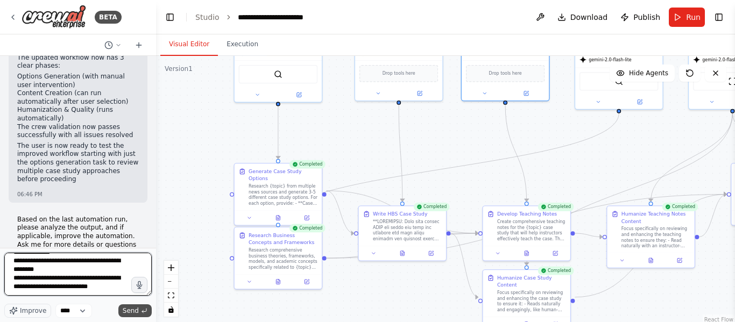
type textarea "**********"
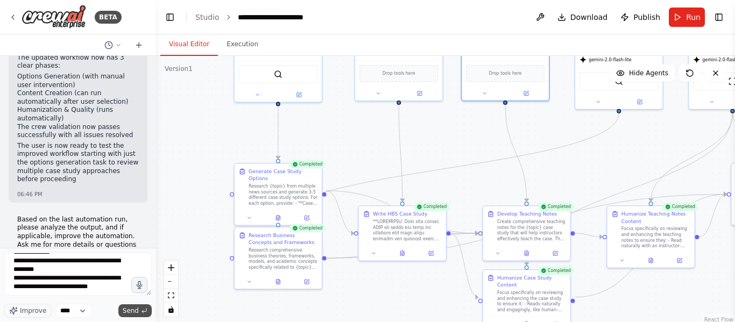
click at [125, 311] on span "Send" at bounding box center [131, 311] width 16 height 9
click at [137, 308] on span "Send" at bounding box center [131, 311] width 16 height 9
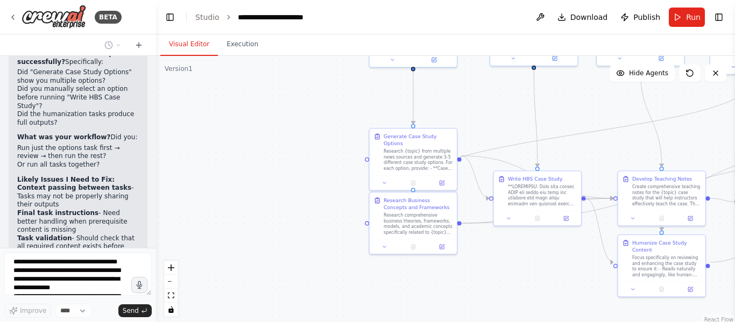
scroll to position [11778, 0]
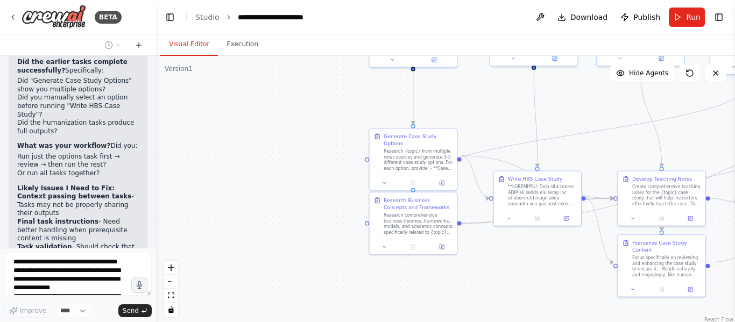
drag, startPoint x: 182, startPoint y: 165, endPoint x: 318, endPoint y: 130, distance: 139.6
click at [318, 130] on div ".deletable-edge-delete-btn { width: 20px; height: 20px; border: 0px solid #ffff…" at bounding box center [445, 190] width 579 height 269
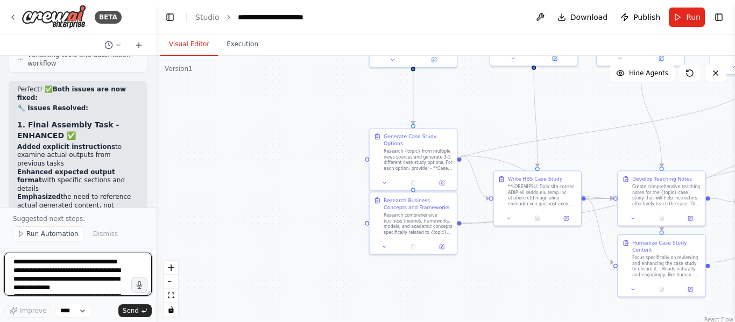
scroll to position [12688, 0]
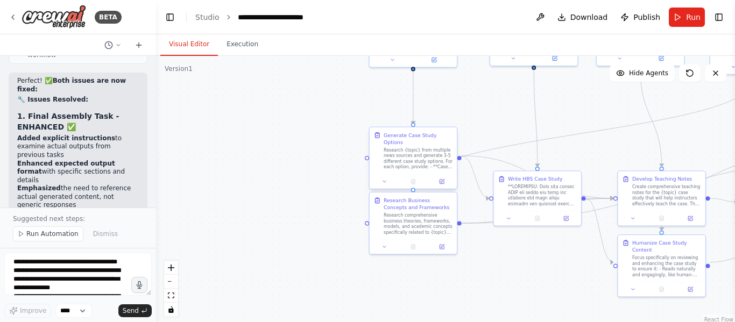
click at [419, 154] on div "Research {topic} from multiple news sources and generate 3-5 different case stu…" at bounding box center [418, 158] width 69 height 23
drag, startPoint x: 419, startPoint y: 154, endPoint x: 320, endPoint y: 165, distance: 100.2
click at [320, 165] on div ".deletable-edge-delete-btn { width: 20px; height: 20px; border: 0px solid #ffff…" at bounding box center [445, 190] width 579 height 269
click at [441, 180] on icon at bounding box center [442, 182] width 4 height 4
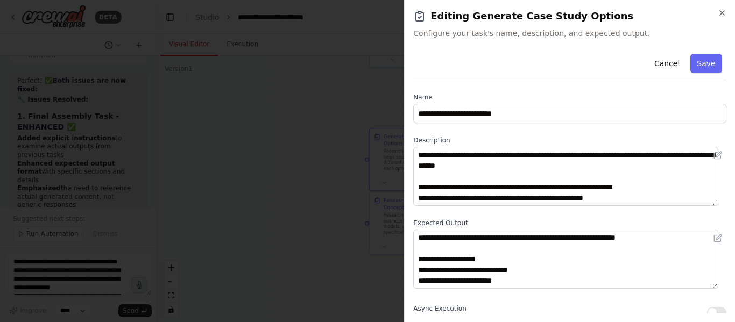
click at [493, 34] on span "Configure your task's name, description, and expected output." at bounding box center [569, 33] width 313 height 11
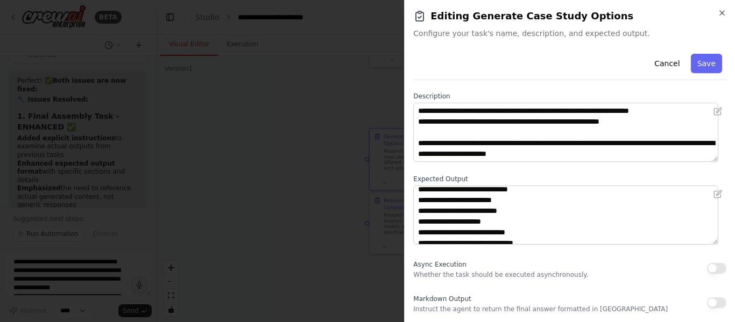
scroll to position [54, 0]
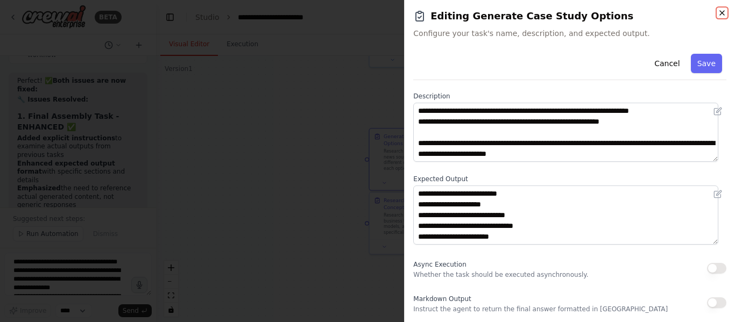
click at [720, 11] on icon "button" at bounding box center [722, 13] width 9 height 9
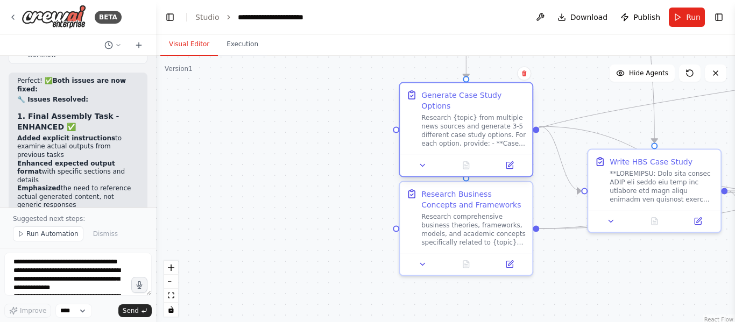
click at [426, 139] on div "Generate Case Study Options Research {topic} from multiple news sources and gen…" at bounding box center [466, 118] width 132 height 71
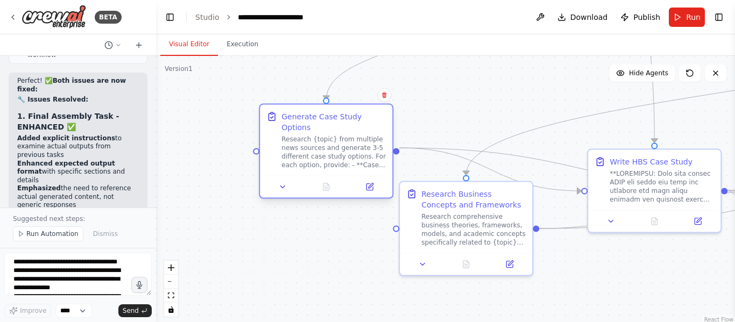
drag, startPoint x: 432, startPoint y: 139, endPoint x: 291, endPoint y: 161, distance: 142.3
click at [291, 161] on div "Generate Case Study Options Research {topic} from multiple news sources and gen…" at bounding box center [326, 140] width 132 height 71
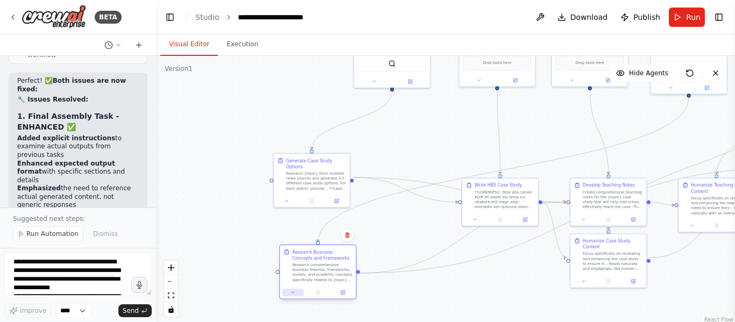
drag, startPoint x: 370, startPoint y: 237, endPoint x: 297, endPoint y: 290, distance: 89.9
click at [297, 290] on div at bounding box center [318, 292] width 76 height 13
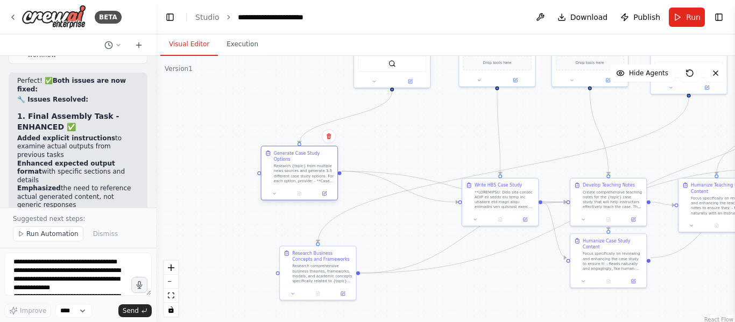
drag, startPoint x: 328, startPoint y: 187, endPoint x: 318, endPoint y: 182, distance: 10.8
click at [318, 182] on div "Generate Case Study Options Research {topic} from multiple news sources and gen…" at bounding box center [300, 173] width 78 height 55
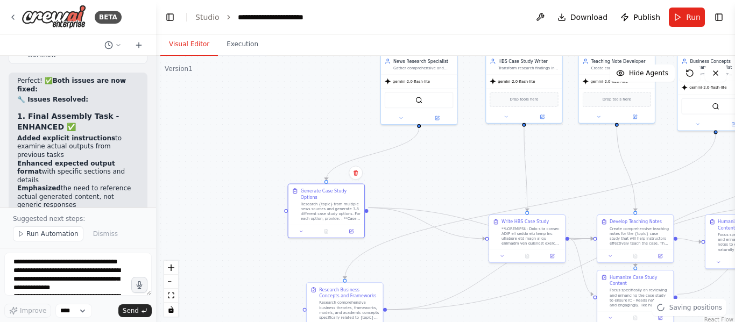
drag, startPoint x: 411, startPoint y: 140, endPoint x: 438, endPoint y: 177, distance: 45.4
click at [438, 177] on div ".deletable-edge-delete-btn { width: 20px; height: 20px; border: 0px solid #ffff…" at bounding box center [445, 190] width 579 height 269
click at [437, 119] on button at bounding box center [437, 117] width 35 height 8
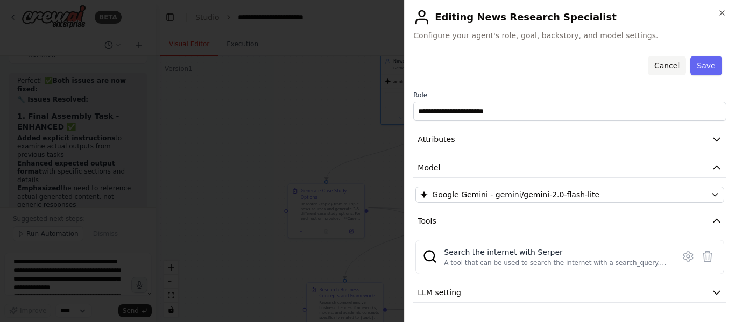
click at [665, 61] on button "Cancel" at bounding box center [667, 65] width 38 height 19
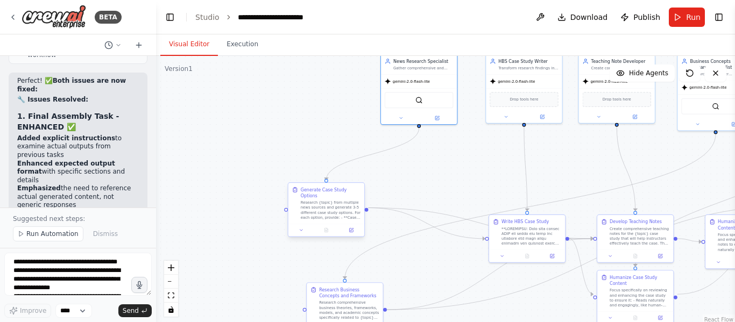
click at [324, 208] on div "Research {topic} from multiple news sources and generate 3-5 different case stu…" at bounding box center [331, 210] width 60 height 20
click at [686, 18] on button "Run" at bounding box center [687, 17] width 36 height 19
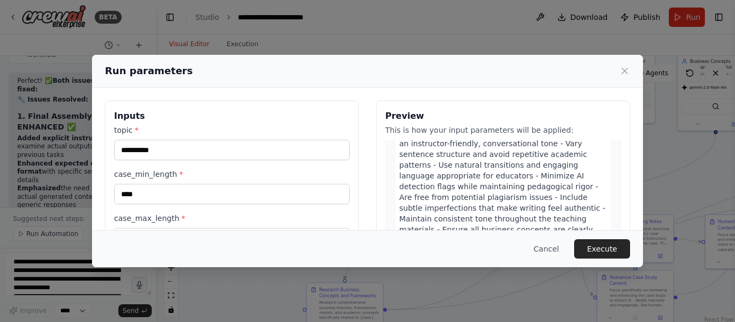
scroll to position [1938, 0]
click at [556, 248] on button "Cancel" at bounding box center [546, 249] width 43 height 19
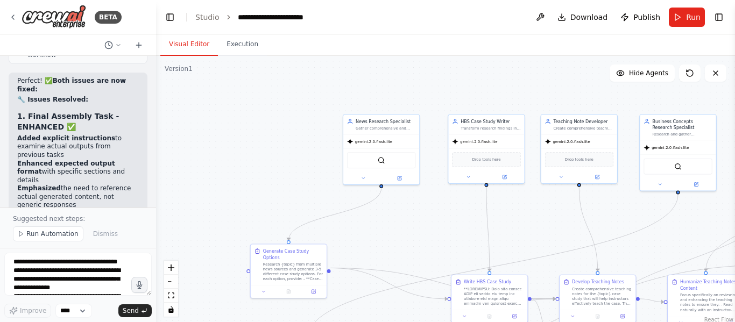
drag, startPoint x: 358, startPoint y: 117, endPoint x: 320, endPoint y: 179, distance: 72.7
click at [320, 179] on div ".deletable-edge-delete-btn { width: 20px; height: 20px; border: 0px solid #ffff…" at bounding box center [445, 190] width 579 height 269
click at [358, 160] on div "SerperDevTool" at bounding box center [381, 161] width 69 height 16
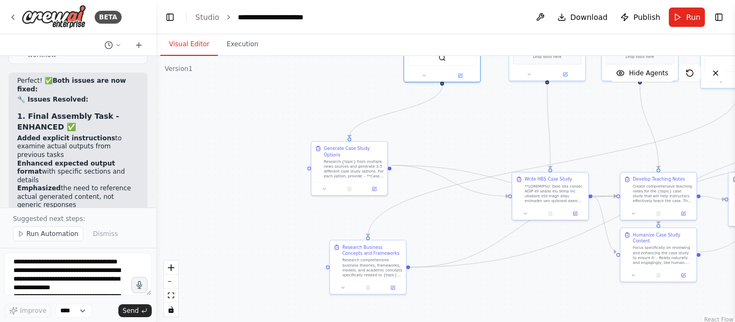
drag, startPoint x: 312, startPoint y: 201, endPoint x: 374, endPoint y: 97, distance: 121.1
click at [374, 97] on div ".deletable-edge-delete-btn { width: 20px; height: 20px; border: 0px solid #ffff…" at bounding box center [445, 190] width 579 height 269
click at [355, 174] on div "Generate Case Study Options Research {topic} from multiple news sources and gen…" at bounding box center [350, 160] width 76 height 41
drag, startPoint x: 355, startPoint y: 174, endPoint x: 252, endPoint y: 165, distance: 103.2
click at [252, 165] on div ".deletable-edge-delete-btn { width: 20px; height: 20px; border: 0px solid #ffff…" at bounding box center [445, 190] width 579 height 269
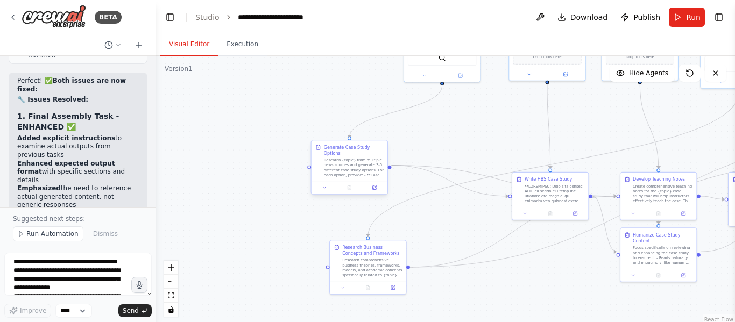
click at [338, 167] on div "Research {topic} from multiple news sources and generate 3-5 different case stu…" at bounding box center [354, 168] width 60 height 20
click at [238, 46] on button "Execution" at bounding box center [242, 44] width 49 height 23
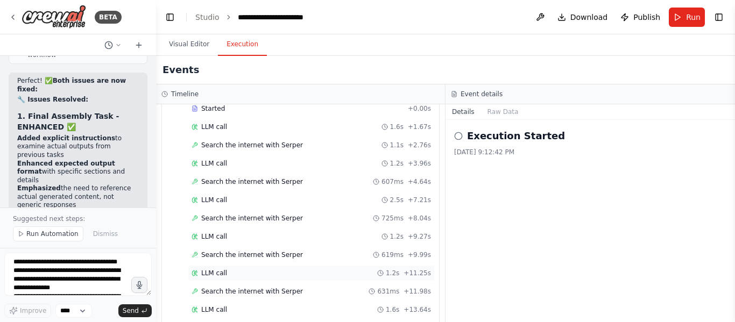
scroll to position [0, 0]
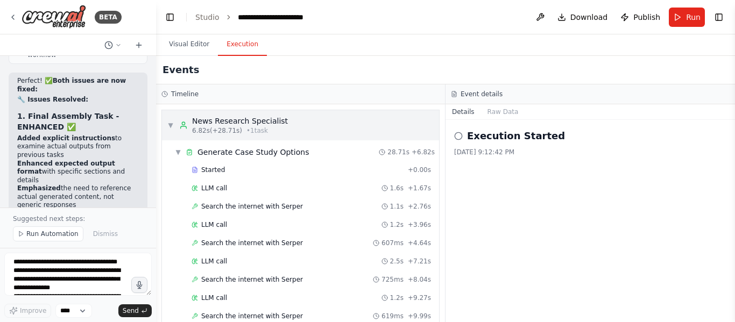
click at [278, 126] on div "▼ News Research Specialist 6.82s (+28.71s) • 1 task" at bounding box center [300, 125] width 277 height 30
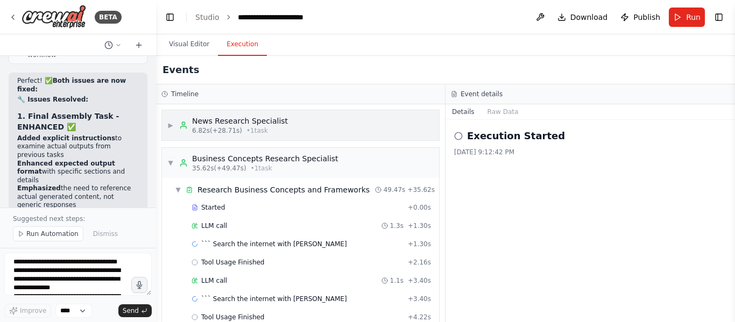
click at [284, 127] on div "▶ News Research Specialist 6.82s (+28.71s) • 1 task" at bounding box center [300, 125] width 277 height 30
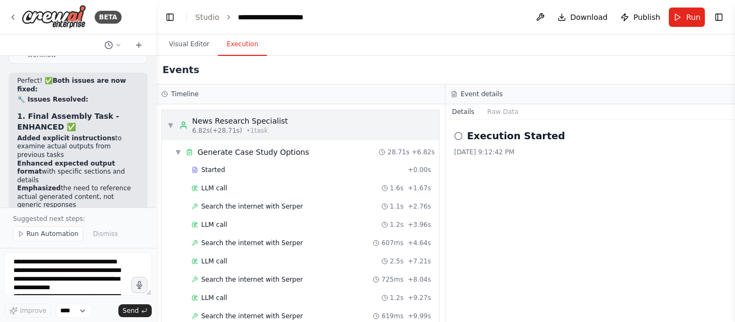
click at [284, 126] on div "▼ News Research Specialist 6.82s (+28.71s) • 1 task" at bounding box center [300, 125] width 277 height 30
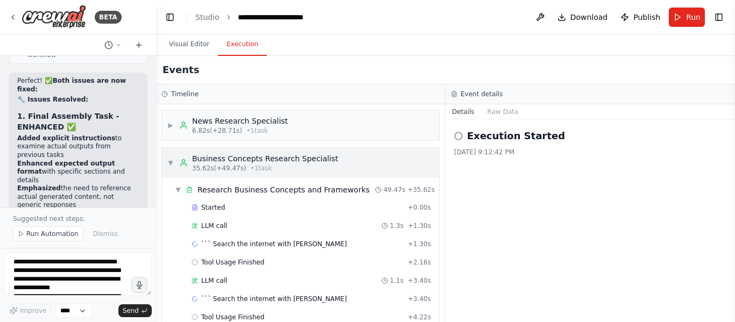
click at [171, 165] on span "▼" at bounding box center [170, 163] width 6 height 9
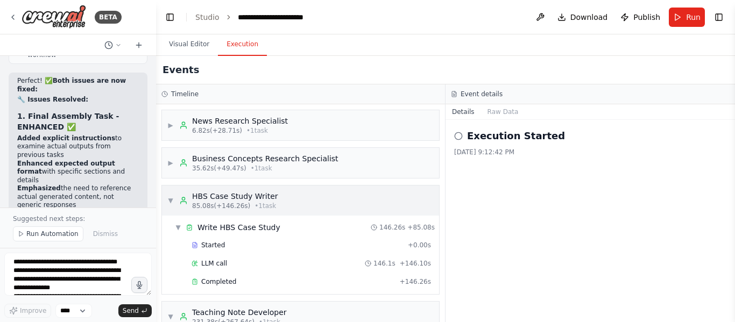
click at [175, 203] on div "▼ HBS Case Study Writer 85.08s (+146.26s) • 1 task" at bounding box center [222, 200] width 111 height 19
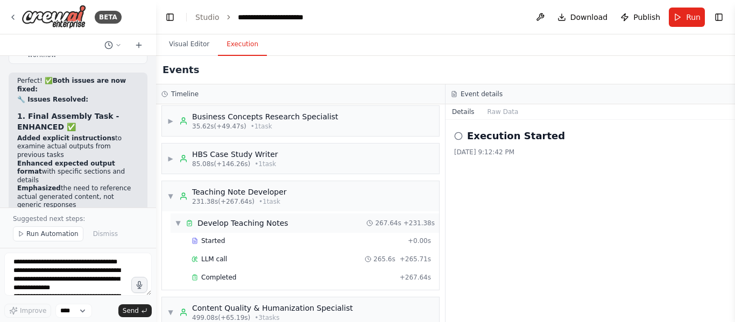
scroll to position [54, 0]
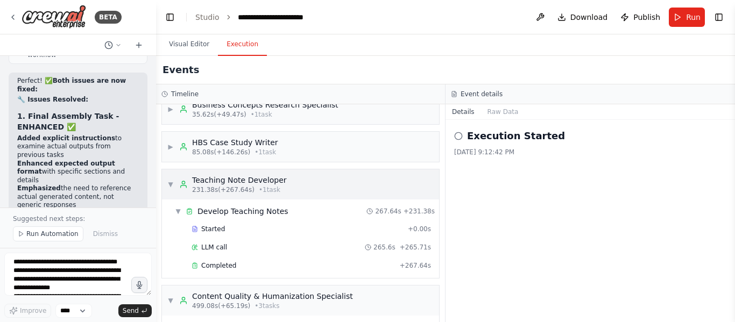
click at [170, 189] on div "▼ Teaching Note Developer 231.38s (+267.64s) • 1 task" at bounding box center [226, 184] width 119 height 19
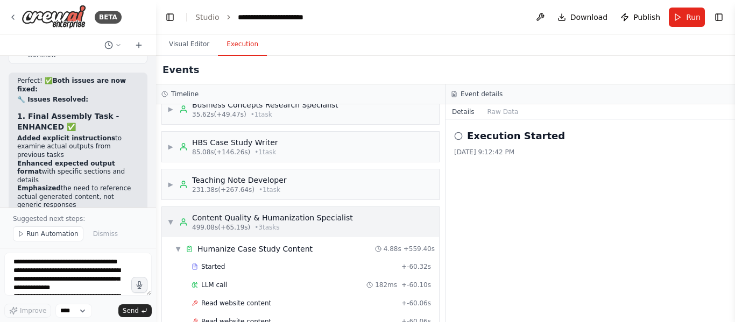
click at [173, 225] on span "▼" at bounding box center [170, 222] width 6 height 9
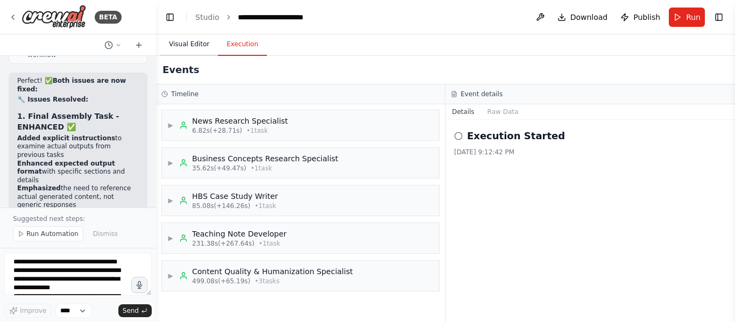
click at [190, 44] on button "Visual Editor" at bounding box center [189, 44] width 58 height 23
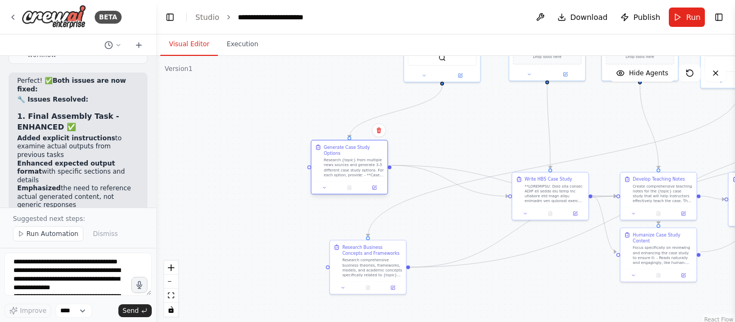
click at [338, 165] on div "Research {topic} from multiple news sources and generate 3-5 different case stu…" at bounding box center [354, 168] width 60 height 20
click at [242, 51] on button "Execution" at bounding box center [242, 44] width 49 height 23
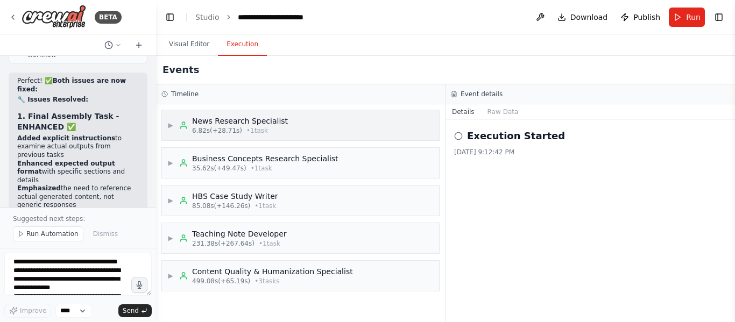
click at [207, 127] on span "6.82s (+28.71s)" at bounding box center [217, 130] width 50 height 9
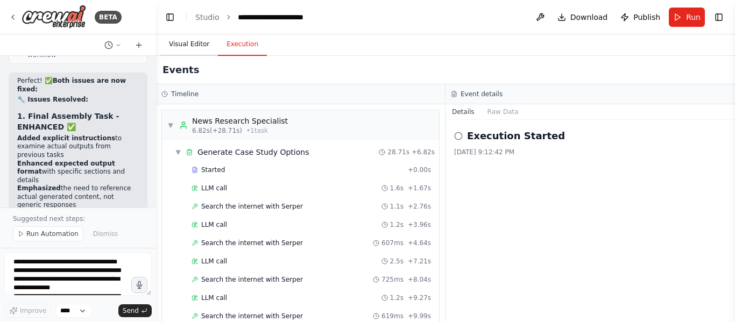
click at [186, 45] on button "Visual Editor" at bounding box center [189, 44] width 58 height 23
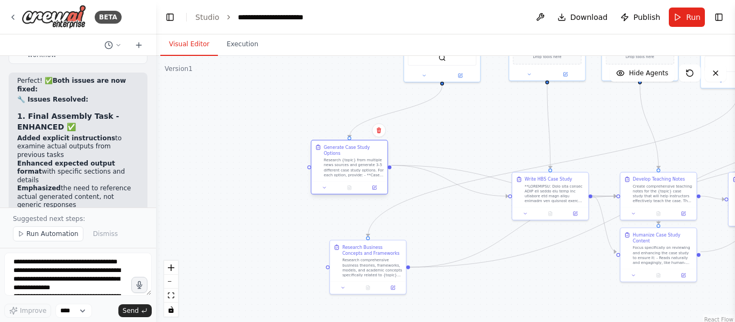
click at [349, 168] on div "Research {topic} from multiple news sources and generate 3-5 different case stu…" at bounding box center [354, 168] width 60 height 20
click at [377, 186] on icon at bounding box center [374, 188] width 5 height 5
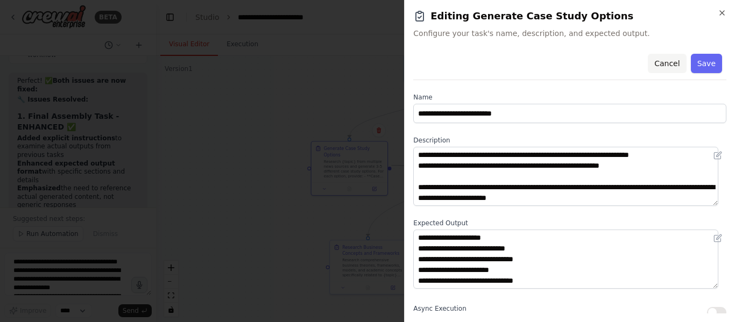
click at [674, 64] on button "Cancel" at bounding box center [667, 63] width 38 height 19
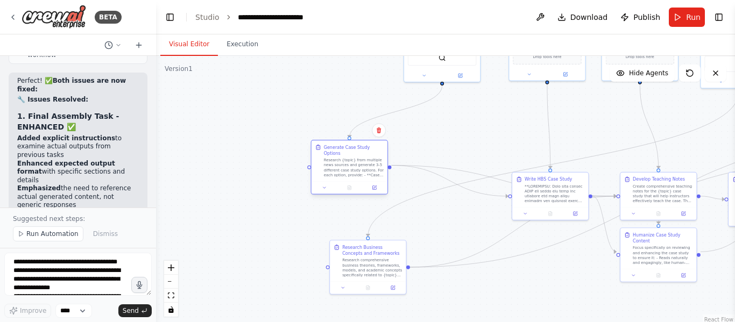
click at [365, 166] on div "Research {topic} from multiple news sources and generate 3-5 different case stu…" at bounding box center [354, 168] width 60 height 20
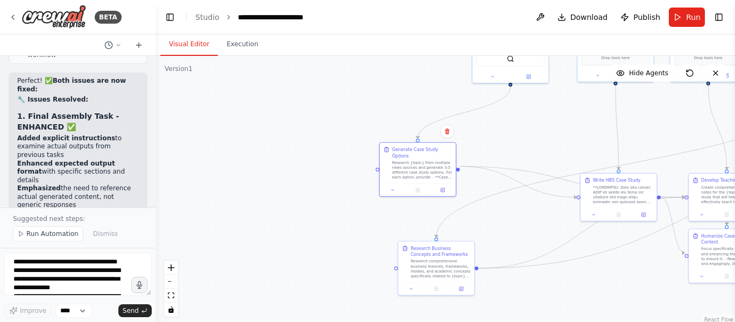
drag, startPoint x: 273, startPoint y: 196, endPoint x: 341, endPoint y: 197, distance: 68.4
click at [341, 197] on div ".deletable-edge-delete-btn { width: 20px; height: 20px; border: 0px solid #ffff…" at bounding box center [445, 190] width 579 height 269
click at [404, 166] on div "Research {topic} from multiple news sources and generate 3-5 different case stu…" at bounding box center [422, 169] width 60 height 20
click at [167, 297] on button "fit view" at bounding box center [171, 296] width 14 height 14
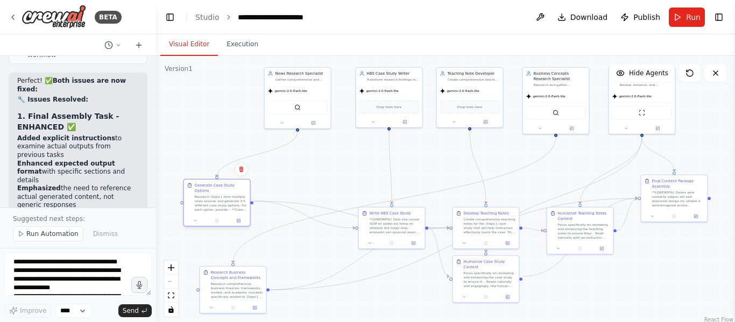
click at [202, 199] on div "Research {topic} from multiple news sources and generate 3-5 different case stu…" at bounding box center [221, 203] width 52 height 17
click at [213, 209] on div "Generate Case Study Options Research {topic} from multiple news sources and gen…" at bounding box center [217, 198] width 66 height 36
click at [213, 201] on div "Research {topic} from multiple news sources and generate 3-5 different case stu…" at bounding box center [221, 203] width 52 height 17
click at [677, 18] on button "Run" at bounding box center [687, 17] width 36 height 19
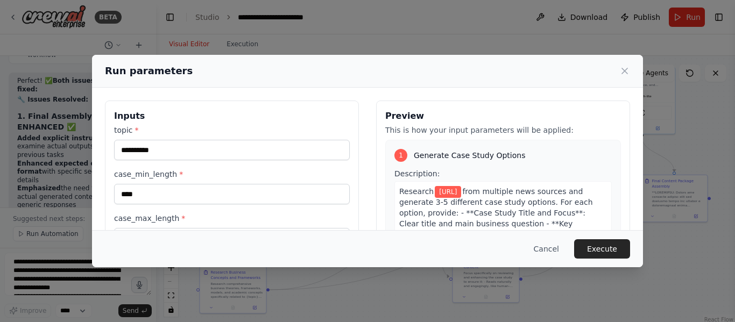
scroll to position [138, 0]
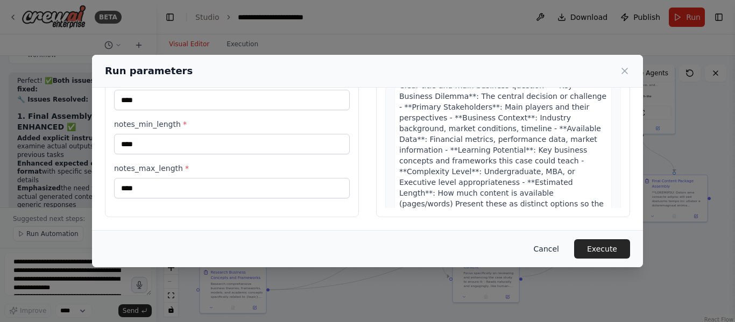
click at [546, 247] on button "Cancel" at bounding box center [546, 249] width 43 height 19
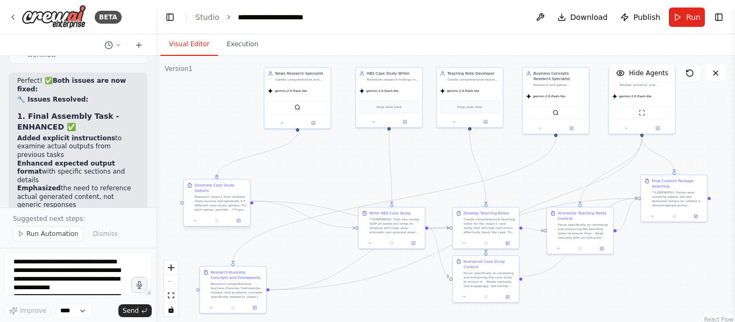
click at [213, 215] on div at bounding box center [217, 220] width 66 height 11
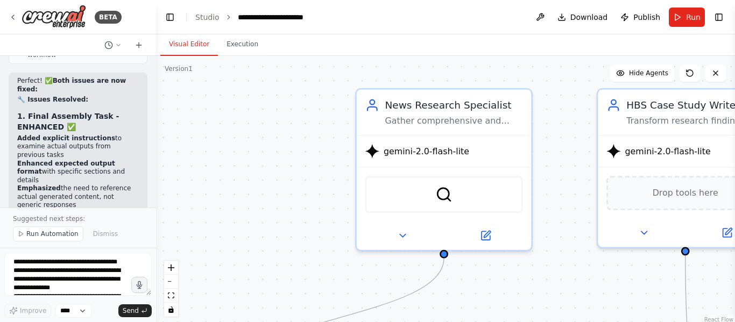
drag, startPoint x: 283, startPoint y: 129, endPoint x: 346, endPoint y: 273, distance: 158.1
click at [346, 273] on div ".deletable-edge-delete-btn { width: 20px; height: 20px; border: 0px solid #ffff…" at bounding box center [445, 190] width 579 height 269
click at [238, 47] on button "Execution" at bounding box center [242, 44] width 49 height 23
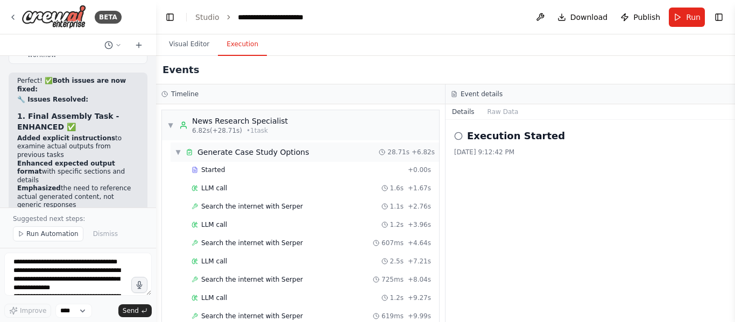
click at [250, 152] on div "Generate Case Study Options" at bounding box center [253, 152] width 111 height 11
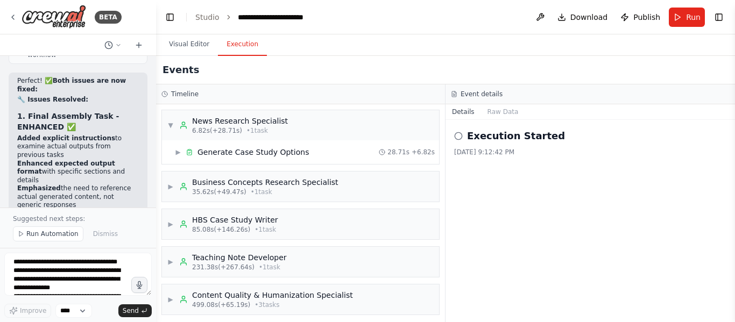
scroll to position [5, 0]
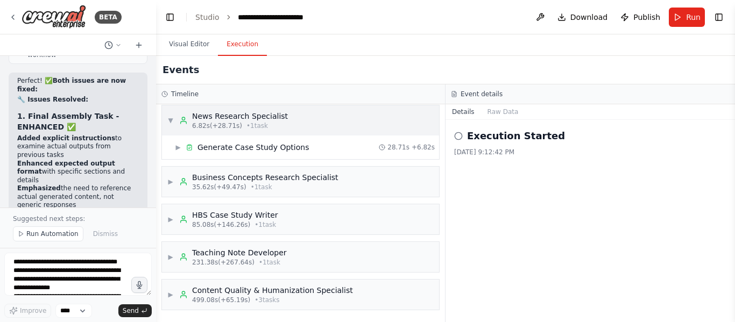
click at [227, 113] on div "News Research Specialist" at bounding box center [240, 116] width 96 height 11
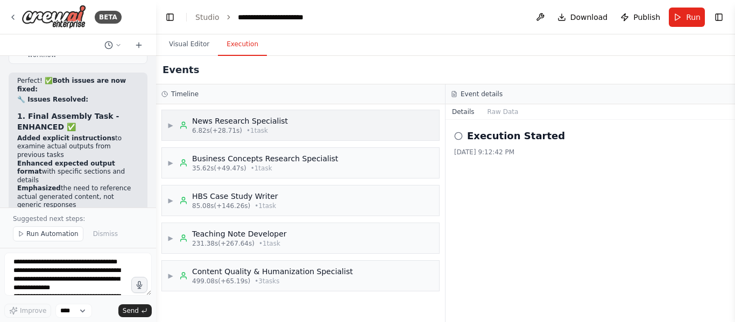
scroll to position [0, 0]
click at [188, 48] on button "Visual Editor" at bounding box center [189, 44] width 58 height 23
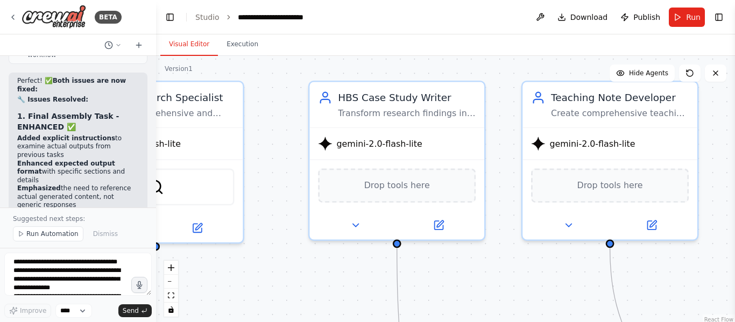
drag, startPoint x: 269, startPoint y: 153, endPoint x: 0, endPoint y: 138, distance: 269.1
click at [0, 138] on div "BETA I want to build a multi Ai agent that can help me in getting information f…" at bounding box center [367, 161] width 735 height 322
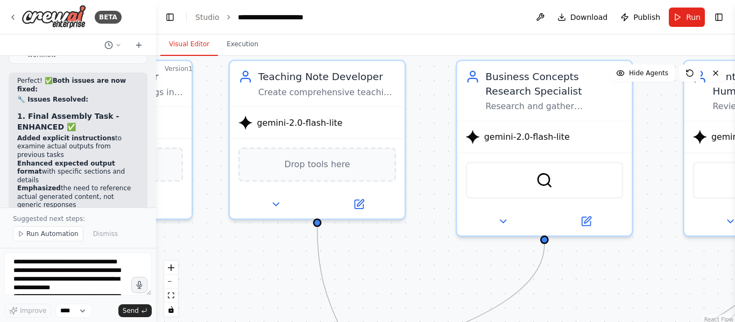
drag, startPoint x: 715, startPoint y: 170, endPoint x: 422, endPoint y: 149, distance: 293.6
click at [422, 149] on div ".deletable-edge-delete-btn { width: 20px; height: 20px; border: 0px solid #ffff…" at bounding box center [445, 190] width 579 height 269
click at [237, 55] on button "Execution" at bounding box center [242, 44] width 49 height 23
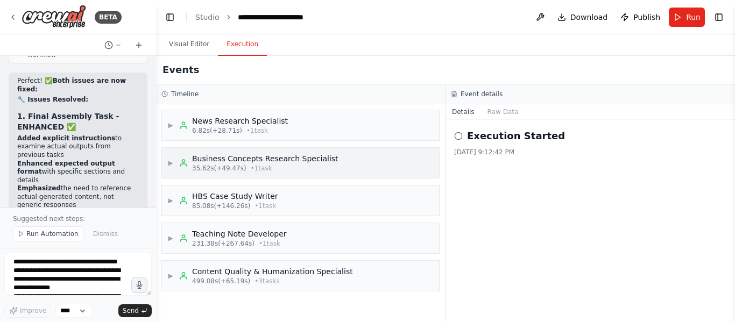
drag, startPoint x: 335, startPoint y: 210, endPoint x: 343, endPoint y: 173, distance: 38.0
click at [343, 173] on div "▶ News Research Specialist 6.82s (+28.71s) • 1 task ▶ Business Concepts Researc…" at bounding box center [300, 213] width 289 height 218
click at [500, 184] on div "Execution Started [DATE] 9:12:42 PM" at bounding box center [591, 221] width 290 height 202
click at [458, 137] on icon at bounding box center [458, 136] width 9 height 9
click at [504, 112] on button "Raw Data" at bounding box center [503, 111] width 44 height 15
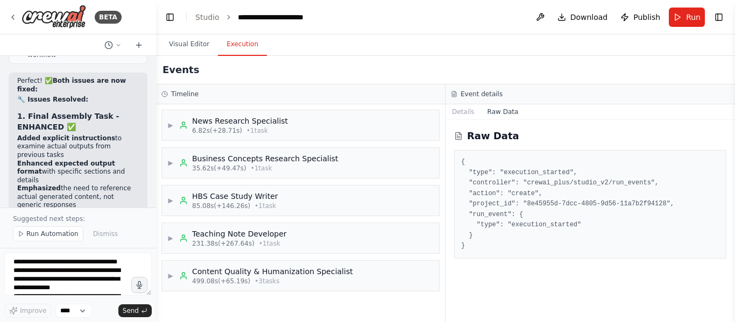
click at [515, 242] on pre "{ "type": "execution_started", "controller": "crewai_plus/studio_v2/run_events"…" at bounding box center [590, 204] width 258 height 95
click at [533, 175] on pre "{ "type": "execution_started", "controller": "crewai_plus/studio_v2/run_events"…" at bounding box center [590, 204] width 258 height 95
click at [471, 112] on button "Details" at bounding box center [464, 111] width 36 height 15
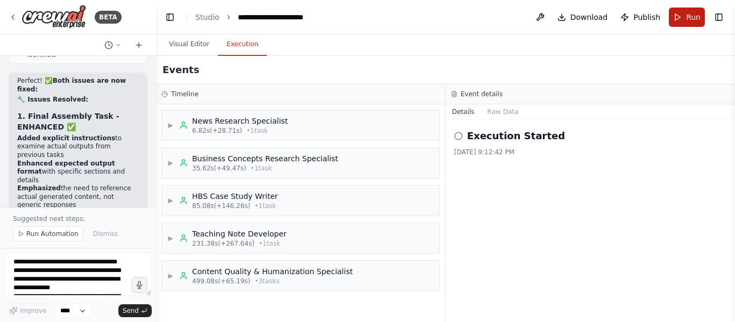
click at [684, 15] on button "Run" at bounding box center [687, 17] width 36 height 19
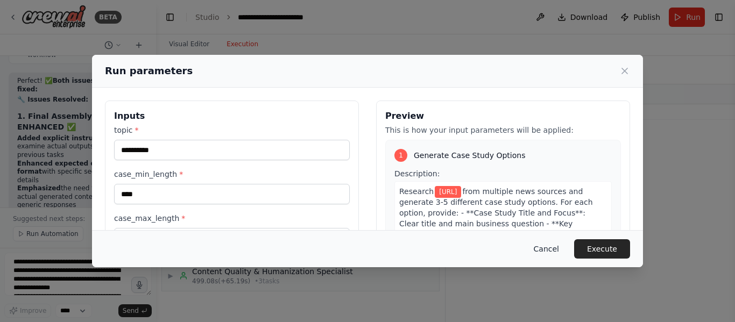
click at [554, 243] on button "Cancel" at bounding box center [546, 249] width 43 height 19
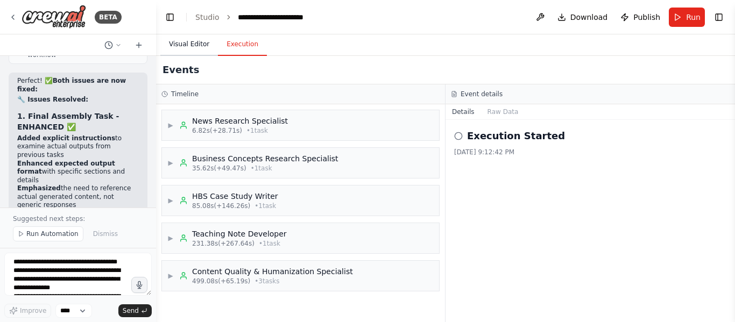
click at [199, 46] on button "Visual Editor" at bounding box center [189, 44] width 58 height 23
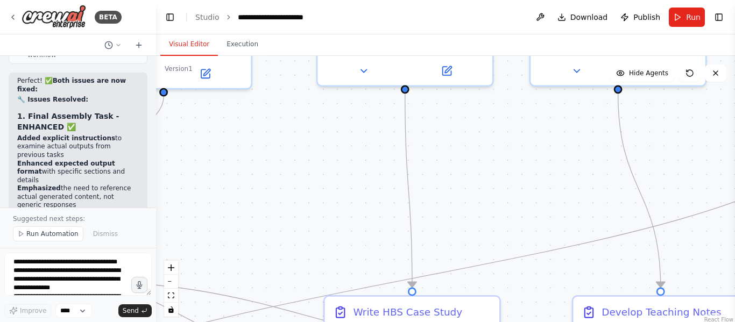
drag, startPoint x: 206, startPoint y: 188, endPoint x: 507, endPoint y: 54, distance: 329.9
click at [507, 54] on div "Visual Editor Execution Version 1 Show Tools Hide Agents .deletable-edge-delete…" at bounding box center [445, 178] width 579 height 288
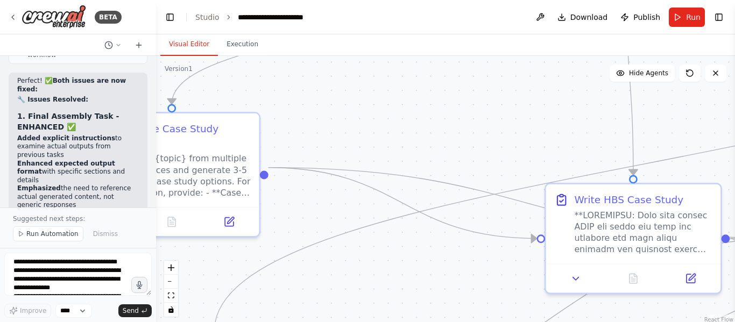
drag, startPoint x: 281, startPoint y: 200, endPoint x: 500, endPoint y: 89, distance: 245.8
click at [500, 89] on div ".deletable-edge-delete-btn { width: 20px; height: 20px; border: 0px solid #ffff…" at bounding box center [445, 190] width 579 height 269
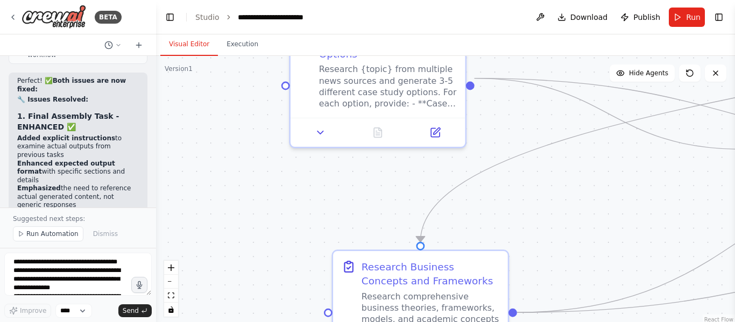
drag, startPoint x: 297, startPoint y: 224, endPoint x: 503, endPoint y: 135, distance: 224.7
click at [503, 135] on div ".deletable-edge-delete-btn { width: 20px; height: 20px; border: 0px solid #ffff…" at bounding box center [445, 190] width 579 height 269
click at [325, 127] on div at bounding box center [378, 129] width 175 height 29
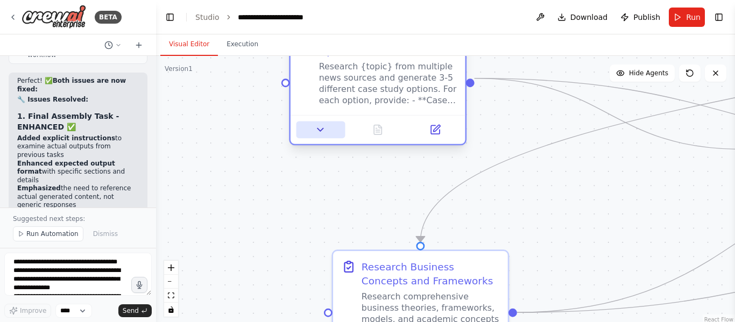
click at [322, 124] on icon at bounding box center [320, 129] width 11 height 11
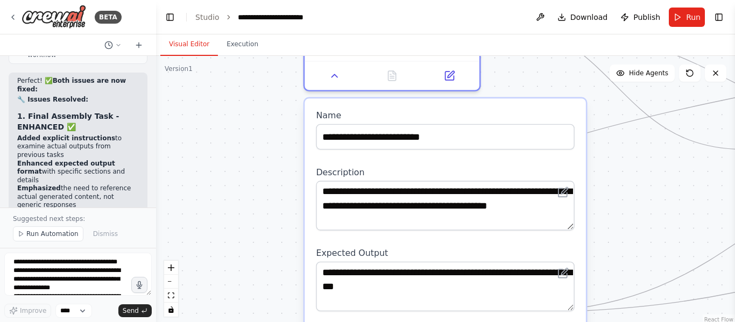
drag, startPoint x: 415, startPoint y: 222, endPoint x: 430, endPoint y: 163, distance: 60.6
click at [430, 167] on div "**********" at bounding box center [445, 199] width 258 height 64
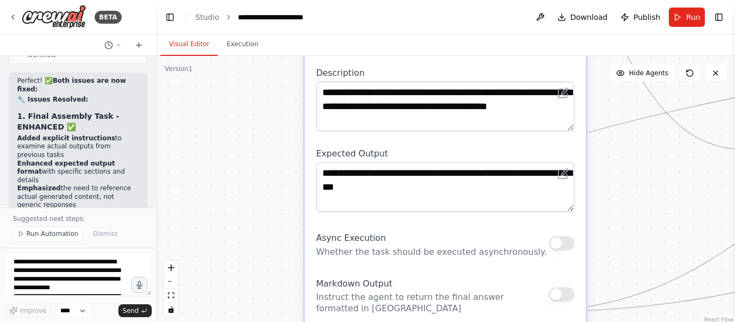
drag, startPoint x: 414, startPoint y: 229, endPoint x: 411, endPoint y: 130, distance: 98.6
click at [411, 130] on div "**********" at bounding box center [446, 183] width 282 height 369
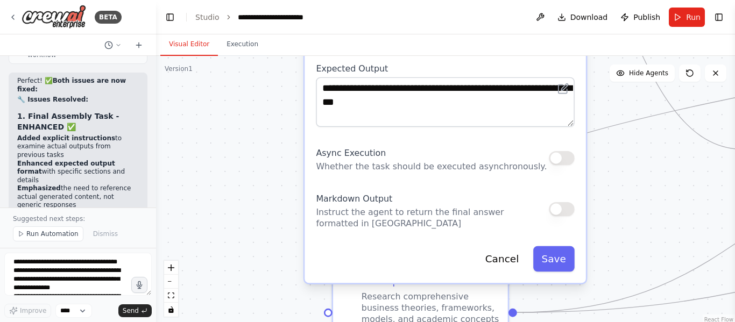
drag, startPoint x: 316, startPoint y: 215, endPoint x: 311, endPoint y: 132, distance: 83.6
click at [311, 132] on div "**********" at bounding box center [446, 98] width 282 height 369
click at [445, 160] on div "**********" at bounding box center [446, 98] width 282 height 369
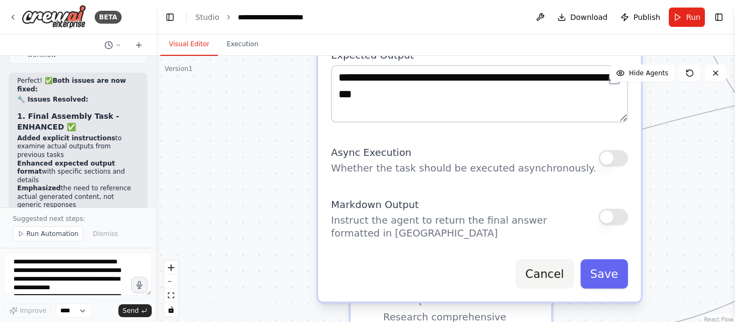
click at [553, 262] on button "Cancel" at bounding box center [545, 274] width 58 height 30
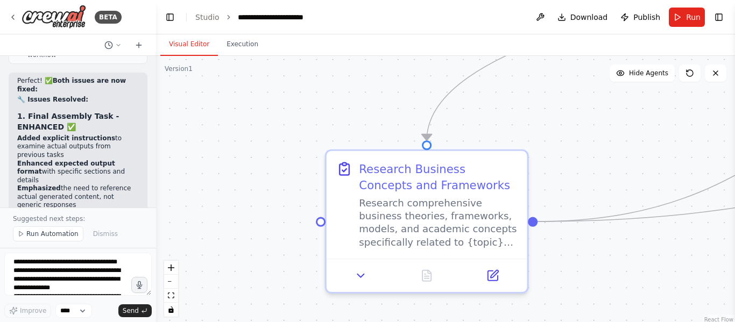
drag, startPoint x: 359, startPoint y: 203, endPoint x: 335, endPoint y: 89, distance: 116.7
click at [335, 89] on div ".deletable-edge-delete-btn { width: 20px; height: 20px; border: 0px solid #ffff…" at bounding box center [445, 190] width 579 height 269
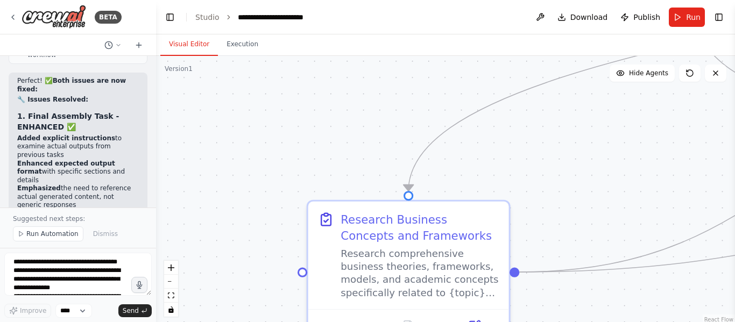
drag, startPoint x: 263, startPoint y: 268, endPoint x: 247, endPoint y: 284, distance: 23.2
click at [247, 307] on div ".deletable-edge-delete-btn { width: 20px; height: 20px; border: 0px solid #ffff…" at bounding box center [445, 190] width 579 height 269
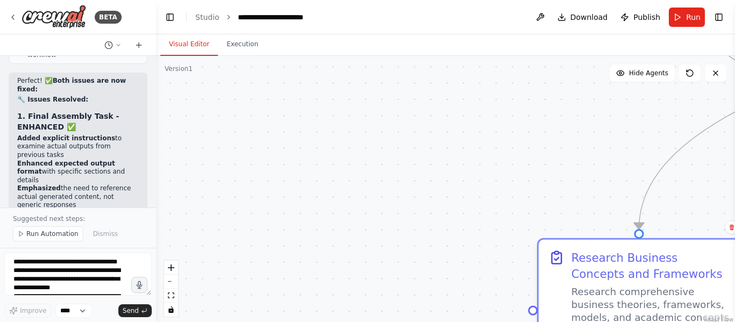
drag, startPoint x: 314, startPoint y: 192, endPoint x: 564, endPoint y: 231, distance: 252.3
click at [573, 240] on div "Research Business Concepts and Frameworks Research comprehensive business theor…" at bounding box center [639, 294] width 201 height 108
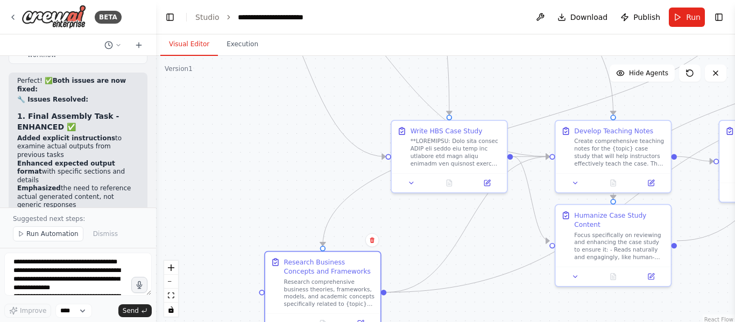
drag, startPoint x: 519, startPoint y: 168, endPoint x: 267, endPoint y: 177, distance: 252.6
click at [267, 177] on div ".deletable-edge-delete-btn { width: 20px; height: 20px; border: 0px solid #ffff…" at bounding box center [445, 190] width 579 height 269
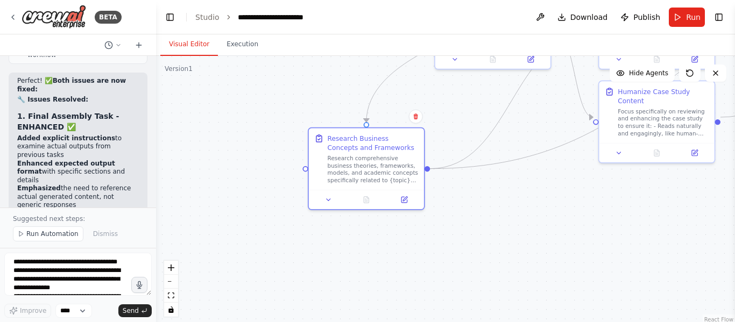
drag, startPoint x: 493, startPoint y: 244, endPoint x: 539, endPoint y: 143, distance: 111.1
click at [542, 142] on div ".deletable-edge-delete-btn { width: 20px; height: 20px; border: 0px solid #ffff…" at bounding box center [445, 190] width 579 height 269
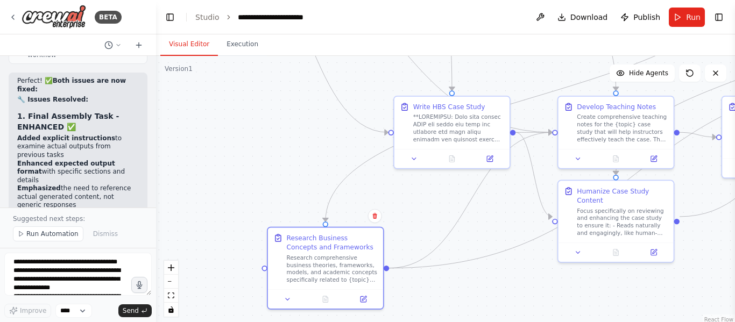
drag, startPoint x: 472, startPoint y: 234, endPoint x: 435, endPoint y: 334, distance: 106.1
click at [435, 322] on html "BETA I want to build a multi Ai agent that can help me in getting information f…" at bounding box center [367, 161] width 735 height 322
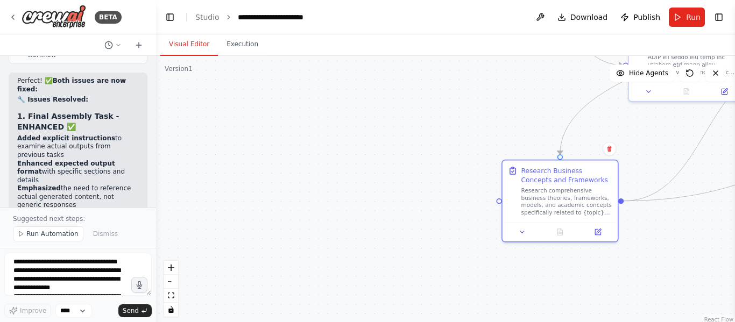
drag, startPoint x: 186, startPoint y: 181, endPoint x: 412, endPoint y: 111, distance: 236.8
click at [418, 111] on div ".deletable-edge-delete-btn { width: 20px; height: 20px; border: 0px solid #ffff…" at bounding box center [445, 190] width 579 height 269
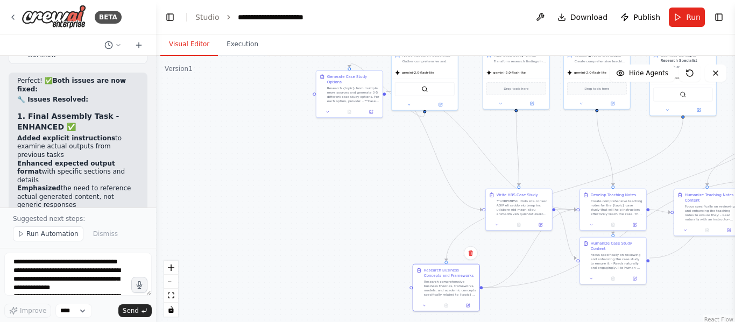
drag, startPoint x: 586, startPoint y: 219, endPoint x: 551, endPoint y: 338, distance: 124.2
click at [551, 322] on html "BETA I want to build a multi Ai agent that can help me in getting information f…" at bounding box center [367, 161] width 735 height 322
drag, startPoint x: 347, startPoint y: 85, endPoint x: 375, endPoint y: 202, distance: 120.6
click at [375, 203] on div "Research {topic} from multiple news sources and generate 3-5 different case stu…" at bounding box center [380, 211] width 52 height 17
click at [312, 273] on div ".deletable-edge-delete-btn { width: 20px; height: 20px; border: 0px solid #ffff…" at bounding box center [445, 190] width 579 height 269
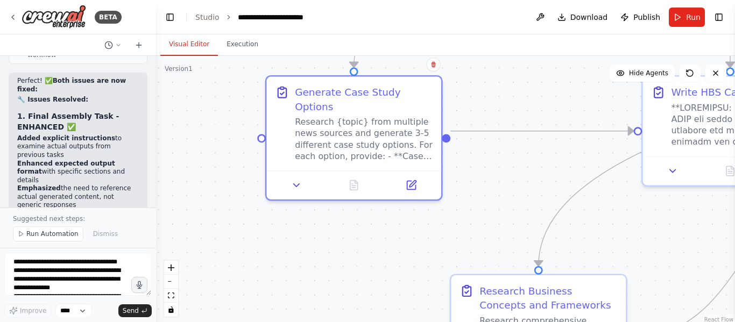
drag, startPoint x: 412, startPoint y: 183, endPoint x: 484, endPoint y: 92, distance: 116.5
click at [484, 92] on div ".deletable-edge-delete-btn { width: 20px; height: 20px; border: 0px solid #ffff…" at bounding box center [445, 190] width 579 height 269
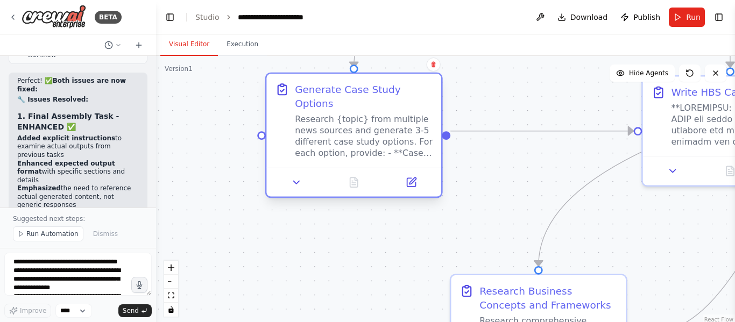
click at [283, 94] on icon at bounding box center [282, 91] width 8 height 10
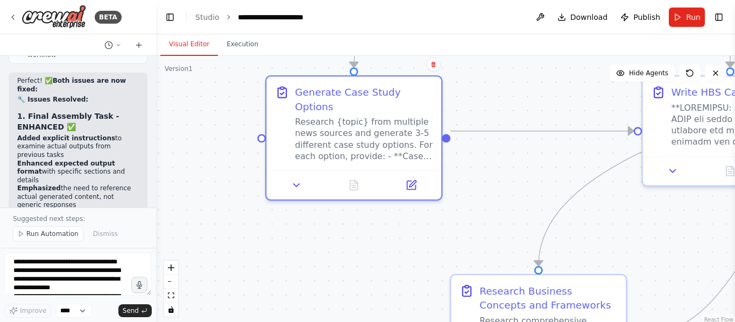
click at [261, 140] on div ".deletable-edge-delete-btn { width: 20px; height: 20px; border: 0px solid #ffff…" at bounding box center [445, 190] width 579 height 269
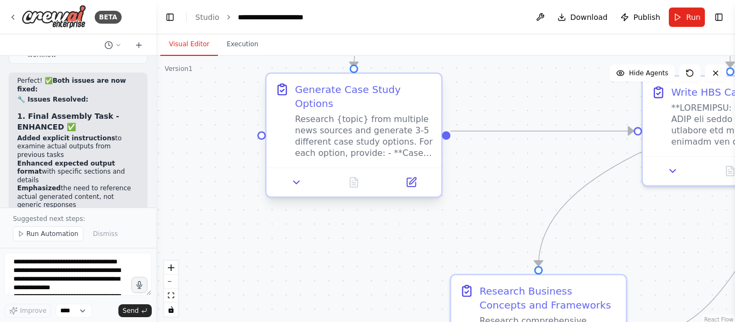
click at [304, 146] on div "Generate Case Study Options Research {topic} from multiple news sources and gen…" at bounding box center [353, 121] width 175 height 94
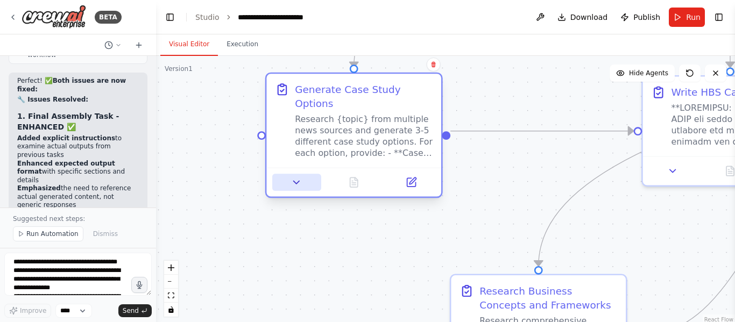
click at [298, 177] on icon at bounding box center [296, 182] width 11 height 11
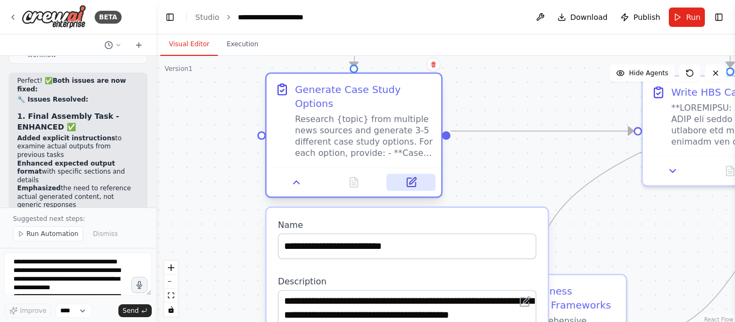
click at [412, 178] on icon at bounding box center [411, 182] width 9 height 9
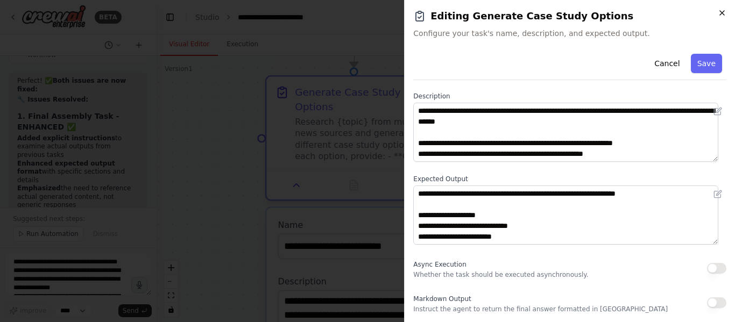
click at [720, 13] on icon "button" at bounding box center [722, 13] width 9 height 9
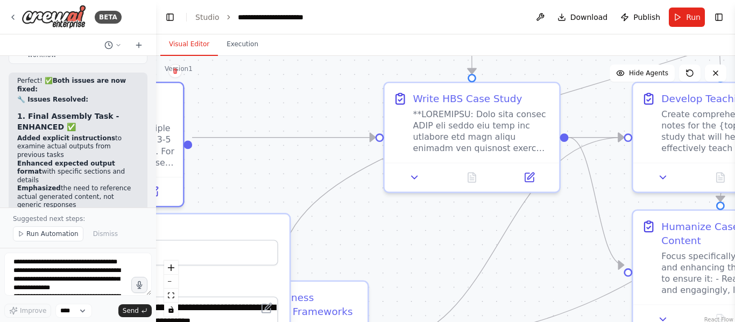
drag, startPoint x: 498, startPoint y: 158, endPoint x: 240, endPoint y: 164, distance: 258.5
click at [240, 164] on div ".deletable-edge-delete-btn { width: 20px; height: 20px; border: 0px solid #ffff…" at bounding box center [445, 190] width 579 height 269
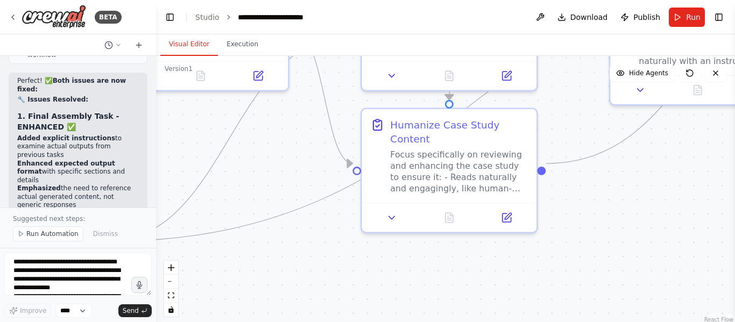
drag, startPoint x: 510, startPoint y: 267, endPoint x: 238, endPoint y: 165, distance: 289.7
click at [238, 165] on div ".deletable-edge-delete-btn { width: 20px; height: 20px; border: 0px solid #ffff…" at bounding box center [445, 190] width 579 height 269
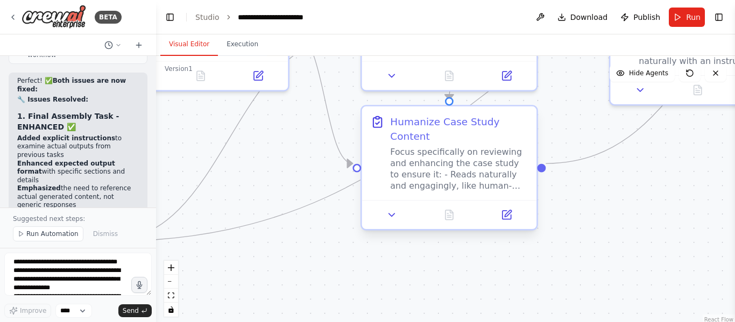
click at [388, 215] on div at bounding box center [449, 214] width 175 height 29
click at [391, 214] on icon at bounding box center [392, 215] width 6 height 3
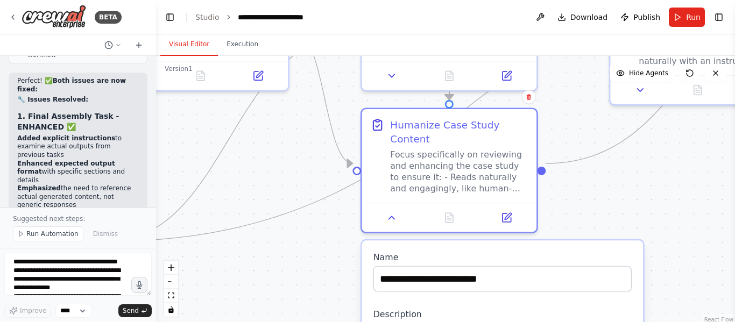
click at [492, 252] on label "Name" at bounding box center [503, 257] width 258 height 11
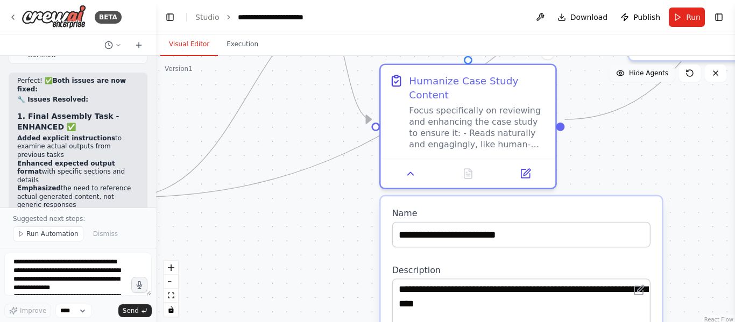
drag, startPoint x: 624, startPoint y: 179, endPoint x: 638, endPoint y: 81, distance: 99.0
click at [639, 83] on div ".deletable-edge-delete-btn { width: 20px; height: 20px; border: 0px solid #ffff…" at bounding box center [445, 190] width 579 height 269
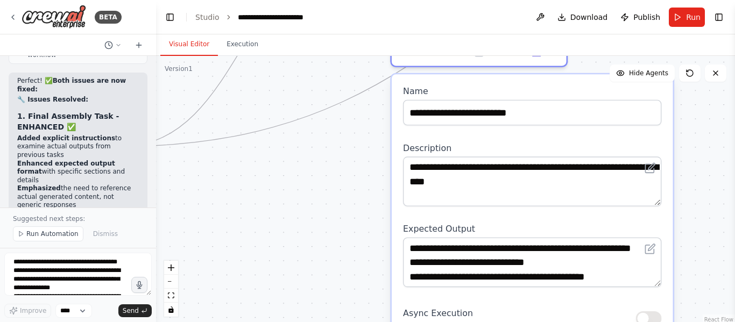
drag, startPoint x: 576, startPoint y: 182, endPoint x: 567, endPoint y: 114, distance: 69.6
click at [570, 110] on div "**********" at bounding box center [533, 258] width 282 height 369
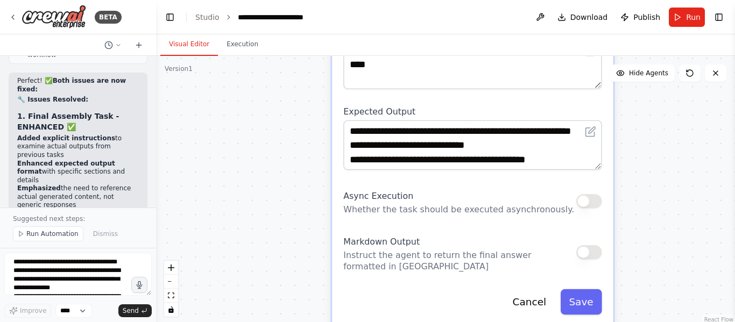
drag, startPoint x: 703, startPoint y: 234, endPoint x: 676, endPoint y: 100, distance: 136.8
click at [676, 100] on div ".deletable-edge-delete-btn { width: 20px; height: 20px; border: 0px solid #ffff…" at bounding box center [445, 190] width 579 height 269
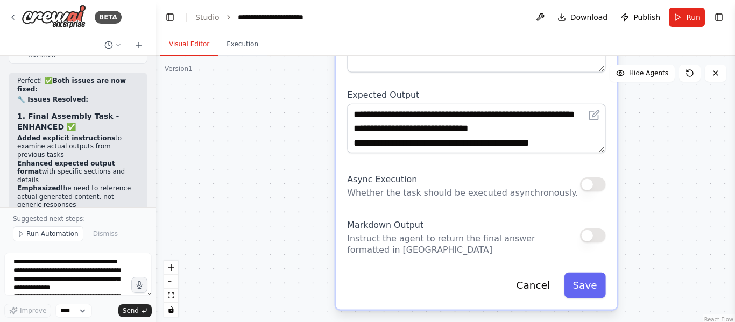
click at [600, 184] on div "Async Execution Whether the task should be executed asynchronously." at bounding box center [476, 185] width 258 height 29
click at [594, 178] on button "button" at bounding box center [593, 185] width 26 height 14
click at [587, 273] on button "Save" at bounding box center [585, 286] width 41 height 26
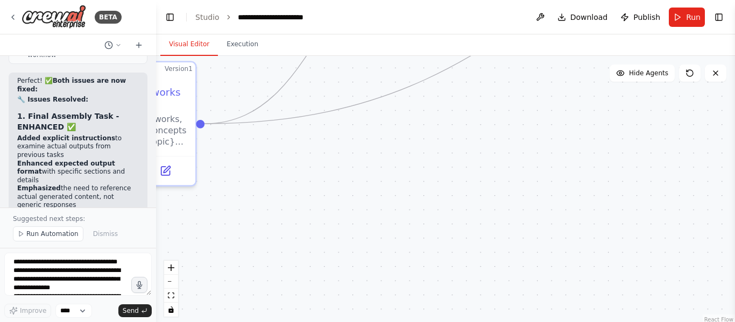
drag, startPoint x: 514, startPoint y: 200, endPoint x: 502, endPoint y: 249, distance: 50.9
click at [622, 315] on div ".deletable-edge-delete-btn { width: 20px; height: 20px; border: 0px solid #ffff…" at bounding box center [445, 190] width 579 height 269
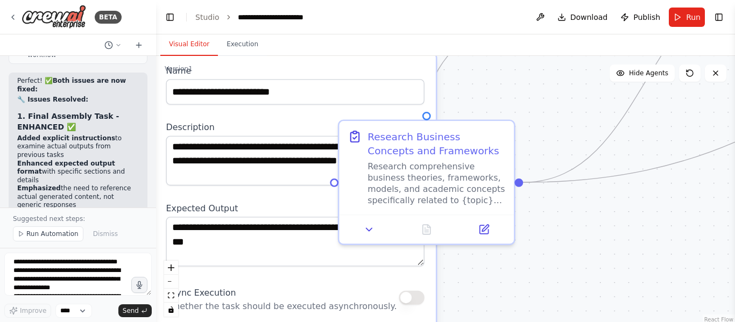
drag, startPoint x: 428, startPoint y: 225, endPoint x: 732, endPoint y: 229, distance: 303.6
click at [732, 229] on div "BETA I want to build a multi Ai agent that can help me in getting information f…" at bounding box center [367, 161] width 735 height 322
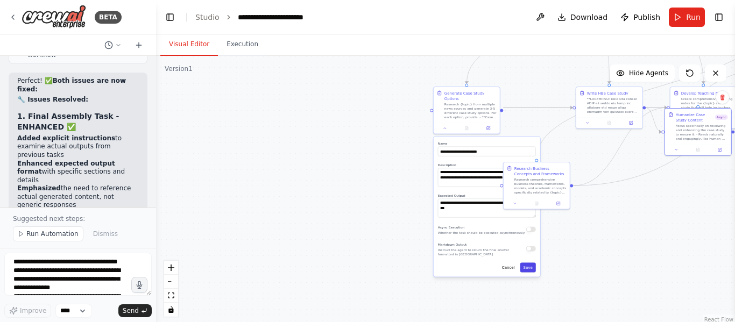
click at [530, 263] on button "Save" at bounding box center [529, 268] width 16 height 10
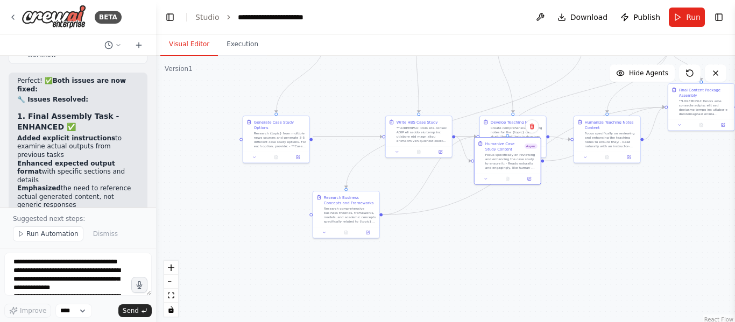
drag, startPoint x: 674, startPoint y: 254, endPoint x: 488, endPoint y: 244, distance: 186.5
click at [489, 262] on div ".deletable-edge-delete-btn { width: 20px; height: 20px; border: 0px solid #ffff…" at bounding box center [445, 190] width 579 height 269
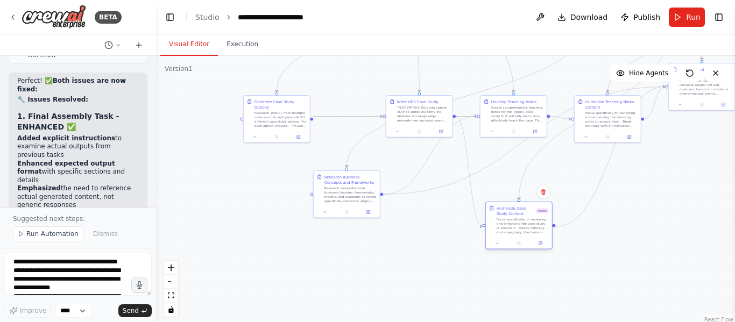
drag, startPoint x: 504, startPoint y: 152, endPoint x: 514, endPoint y: 238, distance: 87.3
click at [514, 238] on div at bounding box center [519, 243] width 66 height 11
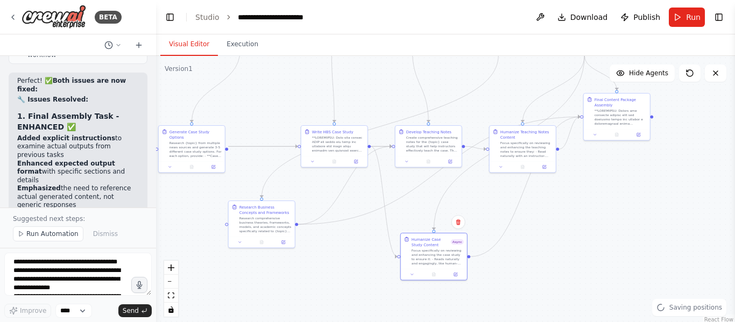
drag, startPoint x: 644, startPoint y: 191, endPoint x: 559, endPoint y: 221, distance: 90.2
click at [559, 221] on div ".deletable-edge-delete-btn { width: 20px; height: 20px; border: 0px solid #ffff…" at bounding box center [445, 190] width 579 height 269
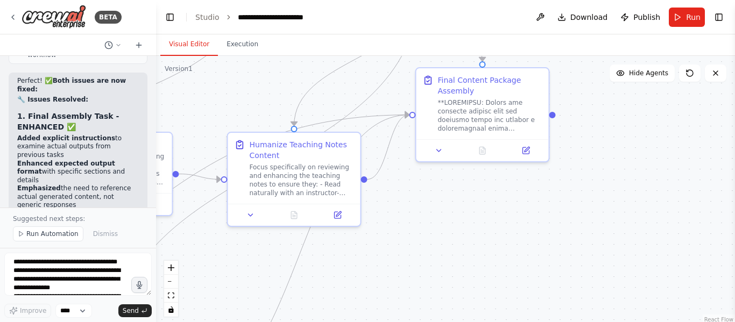
drag, startPoint x: 560, startPoint y: 215, endPoint x: 366, endPoint y: 312, distance: 216.4
click at [366, 312] on div ".deletable-edge-delete-btn { width: 20px; height: 20px; border: 0px solid #ffff…" at bounding box center [445, 190] width 579 height 269
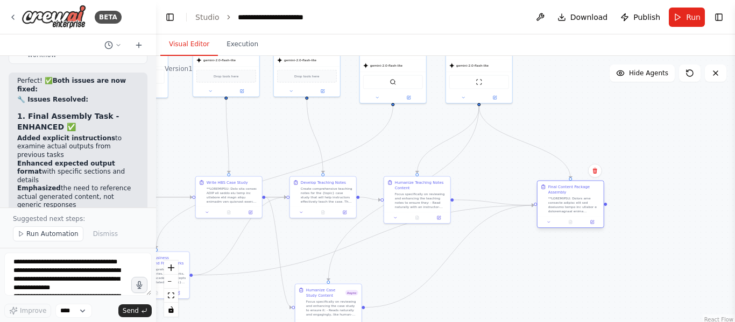
drag, startPoint x: 527, startPoint y: 171, endPoint x: 592, endPoint y: 209, distance: 75.1
click at [592, 209] on div at bounding box center [575, 204] width 52 height 17
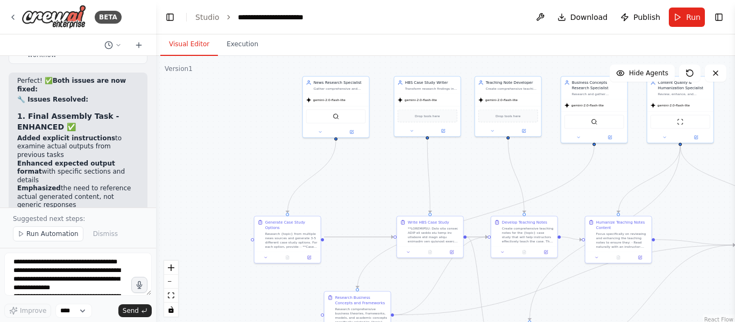
drag, startPoint x: 502, startPoint y: 282, endPoint x: 704, endPoint y: 321, distance: 205.2
click at [704, 321] on div ".deletable-edge-delete-btn { width: 20px; height: 20px; border: 0px solid #ffff…" at bounding box center [445, 190] width 579 height 269
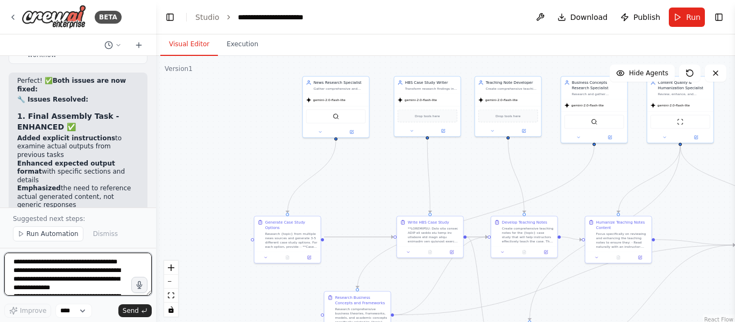
click at [85, 273] on textarea "**********" at bounding box center [77, 274] width 147 height 43
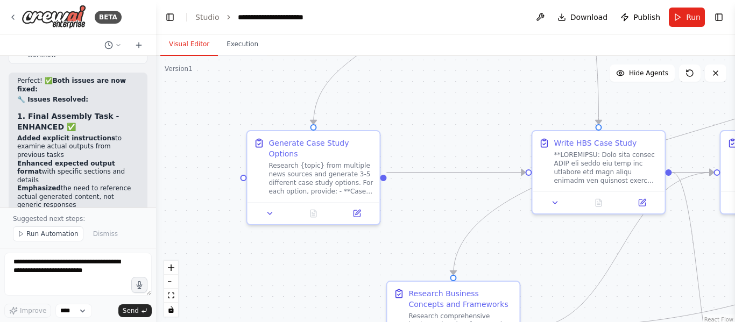
drag, startPoint x: 261, startPoint y: 213, endPoint x: 265, endPoint y: 98, distance: 114.7
click at [265, 98] on div ".deletable-edge-delete-btn { width: 20px; height: 20px; border: 0px solid #ffff…" at bounding box center [445, 190] width 579 height 269
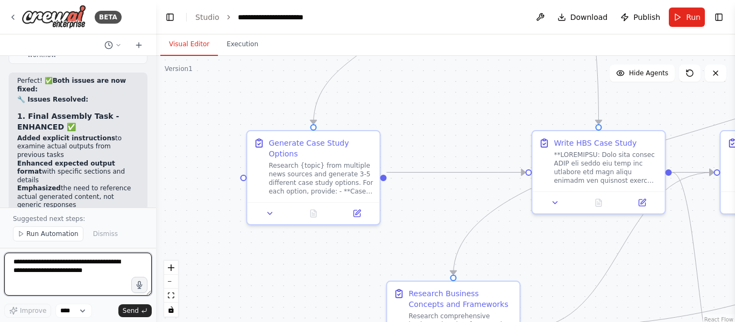
click at [98, 273] on textarea at bounding box center [77, 274] width 147 height 43
click at [99, 272] on textarea at bounding box center [77, 274] width 147 height 43
click at [132, 261] on textarea "**********" at bounding box center [77, 274] width 147 height 43
click at [104, 265] on textarea "**********" at bounding box center [77, 274] width 147 height 43
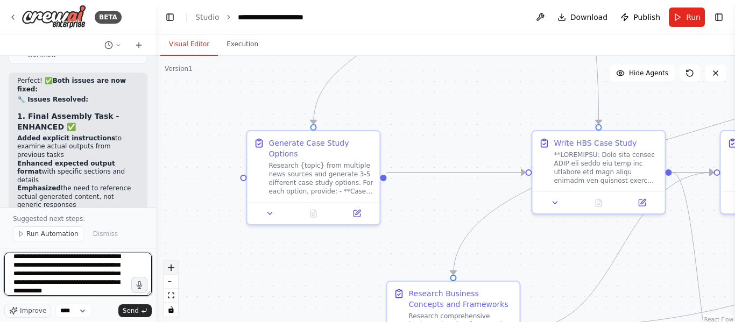
scroll to position [14, 0]
type textarea "**********"
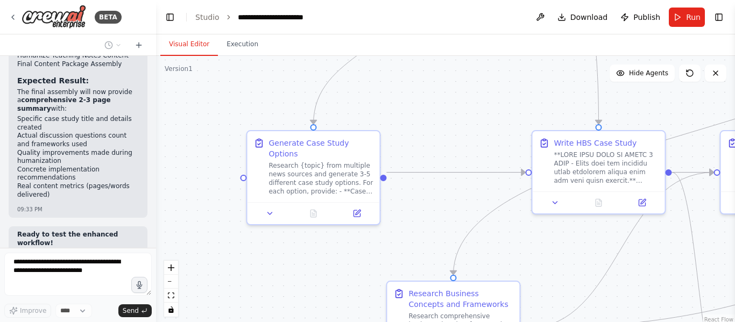
scroll to position [13143, 0]
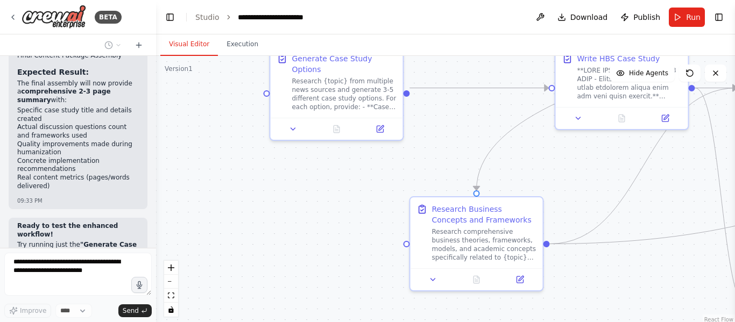
drag, startPoint x: 334, startPoint y: 258, endPoint x: 359, endPoint y: 173, distance: 88.1
click at [359, 173] on div ".deletable-edge-delete-btn { width: 20px; height: 20px; border: 0px solid #ffff…" at bounding box center [445, 190] width 579 height 269
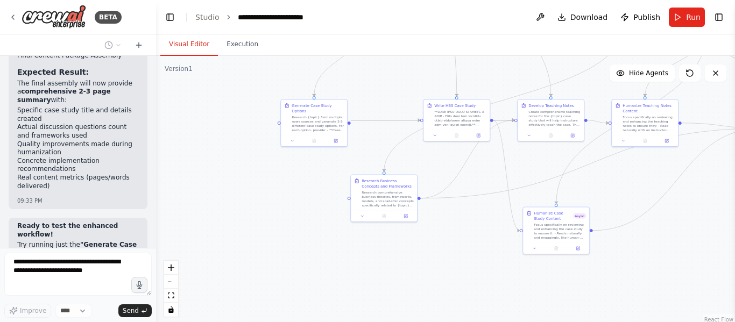
drag, startPoint x: 489, startPoint y: 262, endPoint x: 460, endPoint y: 249, distance: 31.6
click at [460, 249] on div ".deletable-edge-delete-btn { width: 20px; height: 20px; border: 0px solid #ffff…" at bounding box center [445, 190] width 579 height 269
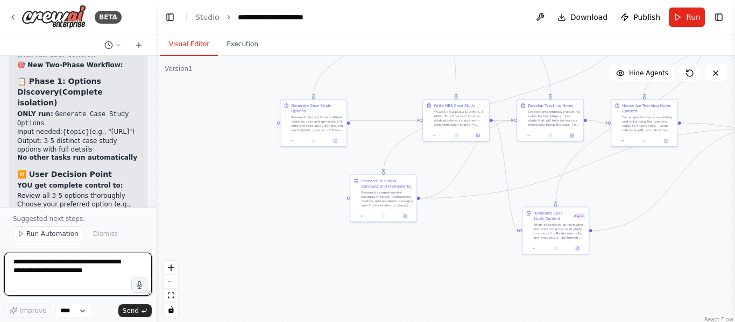
scroll to position [13928, 0]
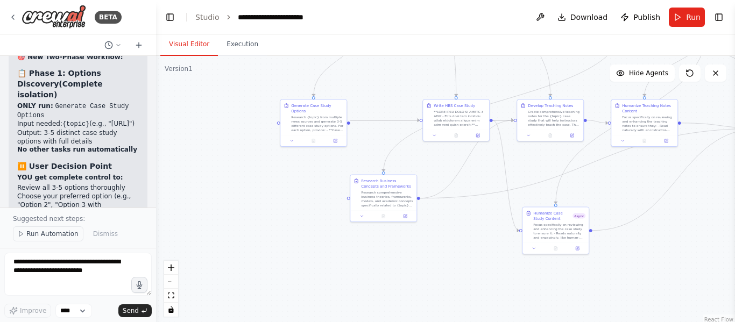
click at [40, 236] on span "Run Automation" at bounding box center [52, 234] width 52 height 9
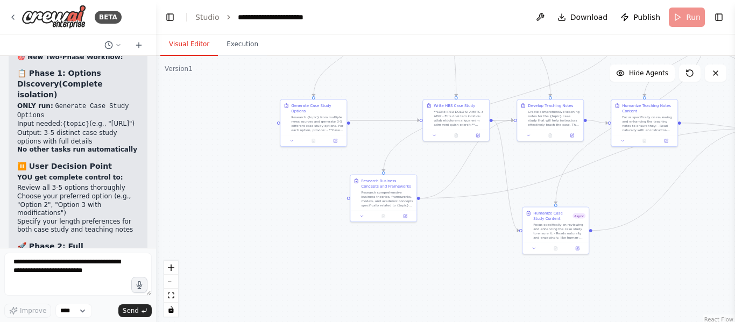
scroll to position [13888, 0]
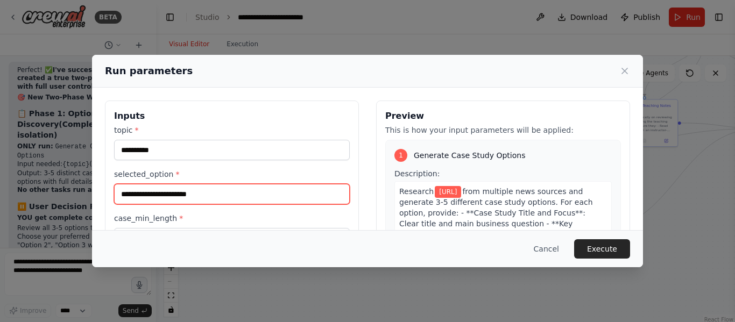
click at [205, 201] on input "selected_option *" at bounding box center [232, 194] width 236 height 20
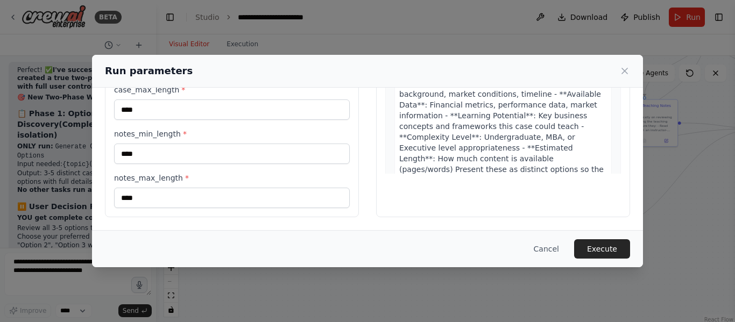
scroll to position [0, 0]
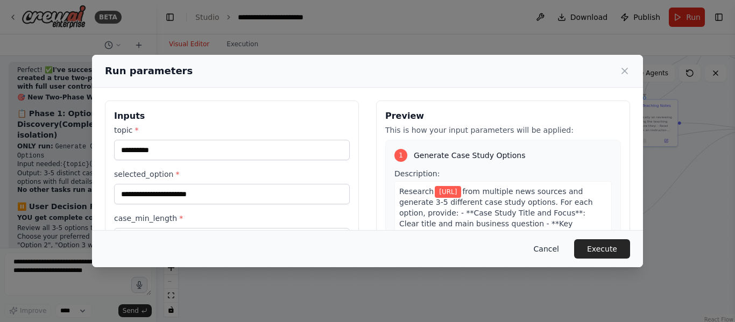
click at [553, 254] on button "Cancel" at bounding box center [546, 249] width 43 height 19
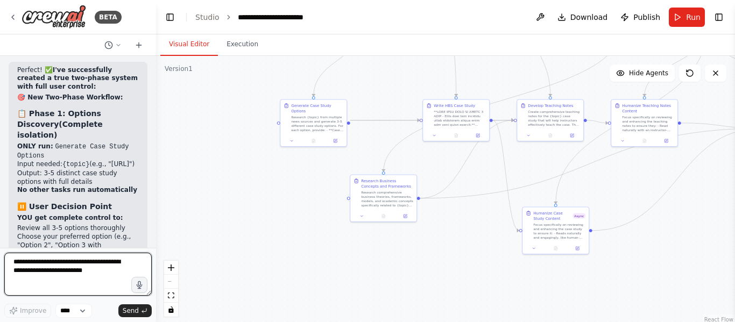
click at [68, 273] on textarea at bounding box center [77, 274] width 147 height 43
click at [79, 274] on textarea at bounding box center [77, 274] width 147 height 43
click at [58, 271] on textarea at bounding box center [77, 274] width 147 height 43
type textarea "**********"
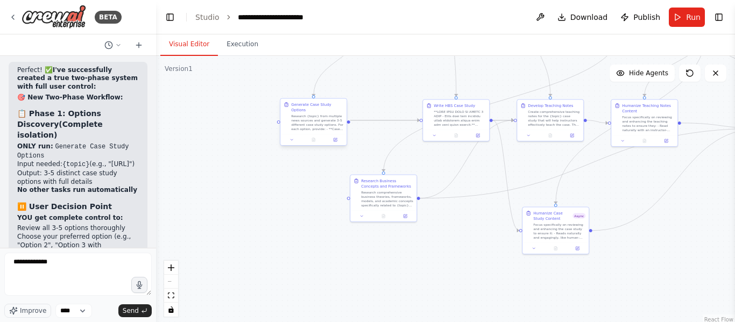
click at [307, 126] on div "Generate Case Study Options Research {topic} from multiple news sources and gen…" at bounding box center [313, 117] width 66 height 36
click at [685, 18] on button "Run" at bounding box center [687, 17] width 36 height 19
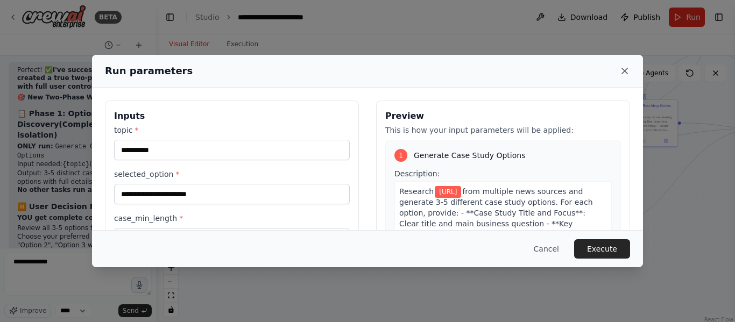
click at [625, 72] on icon at bounding box center [624, 70] width 5 height 5
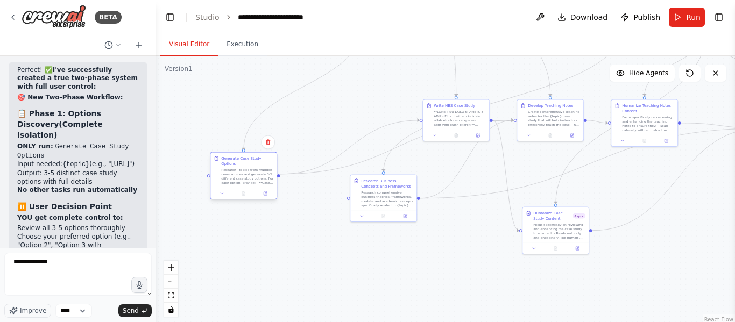
drag, startPoint x: 315, startPoint y: 126, endPoint x: 246, endPoint y: 181, distance: 88.4
click at [246, 181] on div "Generate Case Study Options Research {topic} from multiple news sources and gen…" at bounding box center [243, 171] width 66 height 36
